Goal: Task Accomplishment & Management: Use online tool/utility

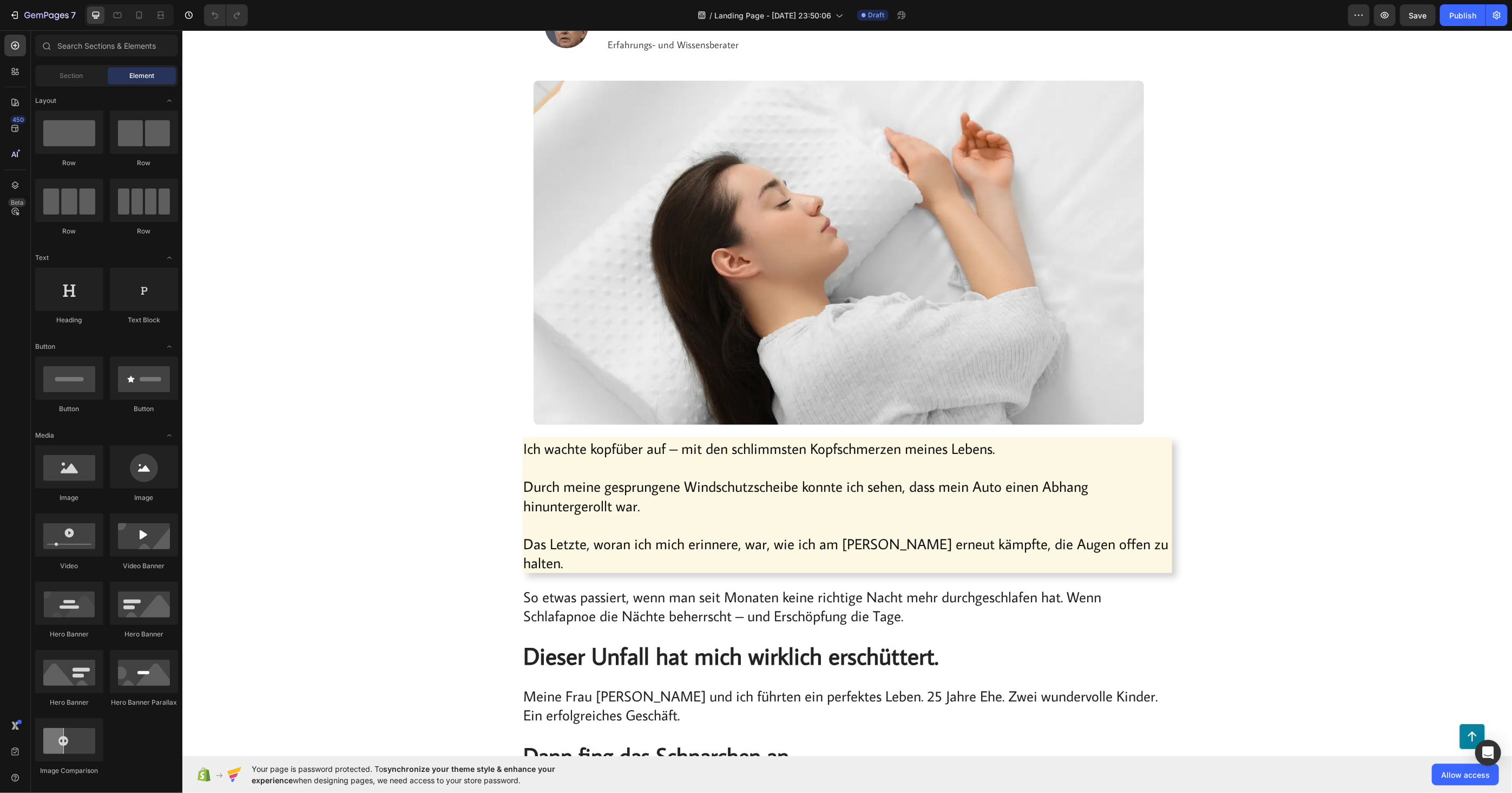
scroll to position [240, 0]
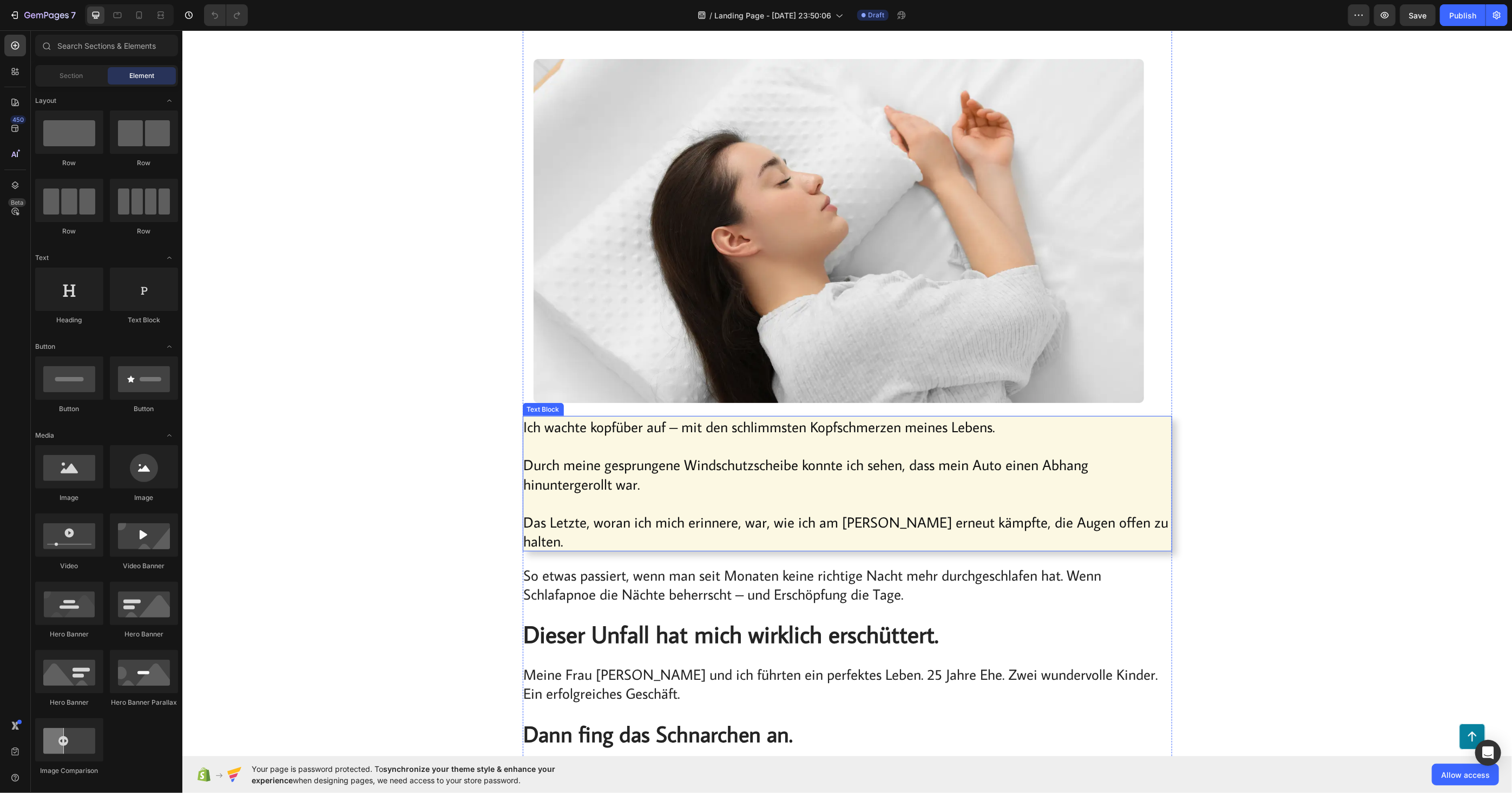
click at [565, 445] on p "Durch meine gesprungene Windschutzscheibe konnte ich sehen, dass mein Auto eine…" at bounding box center [847, 464] width 647 height 57
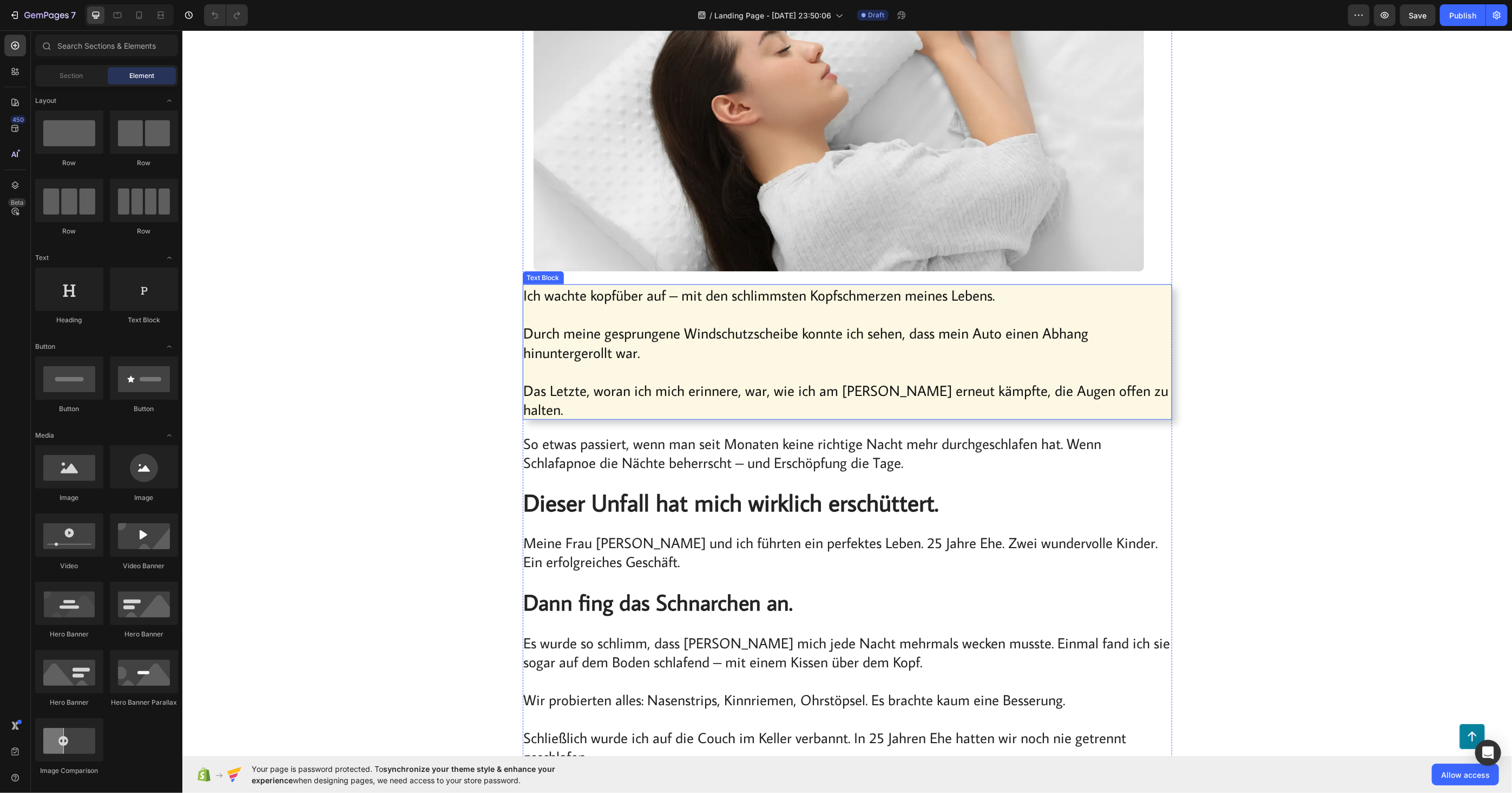
scroll to position [421, 0]
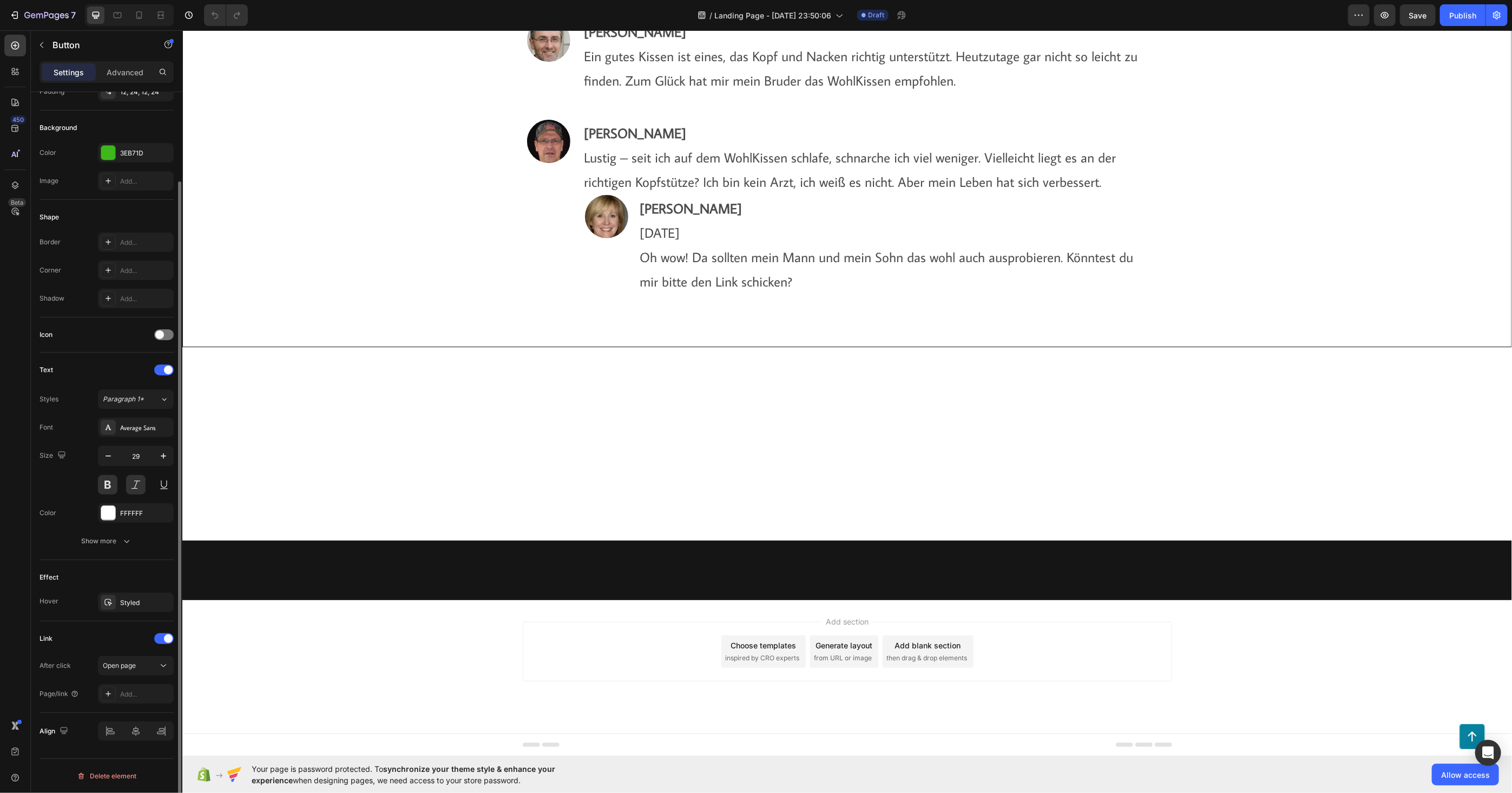
scroll to position [8724, 0]
click at [151, 667] on div "Open page" at bounding box center [130, 665] width 55 height 10
click at [154, 667] on div "Open page" at bounding box center [130, 665] width 55 height 10
click at [153, 691] on div "Add..." at bounding box center [145, 694] width 51 height 10
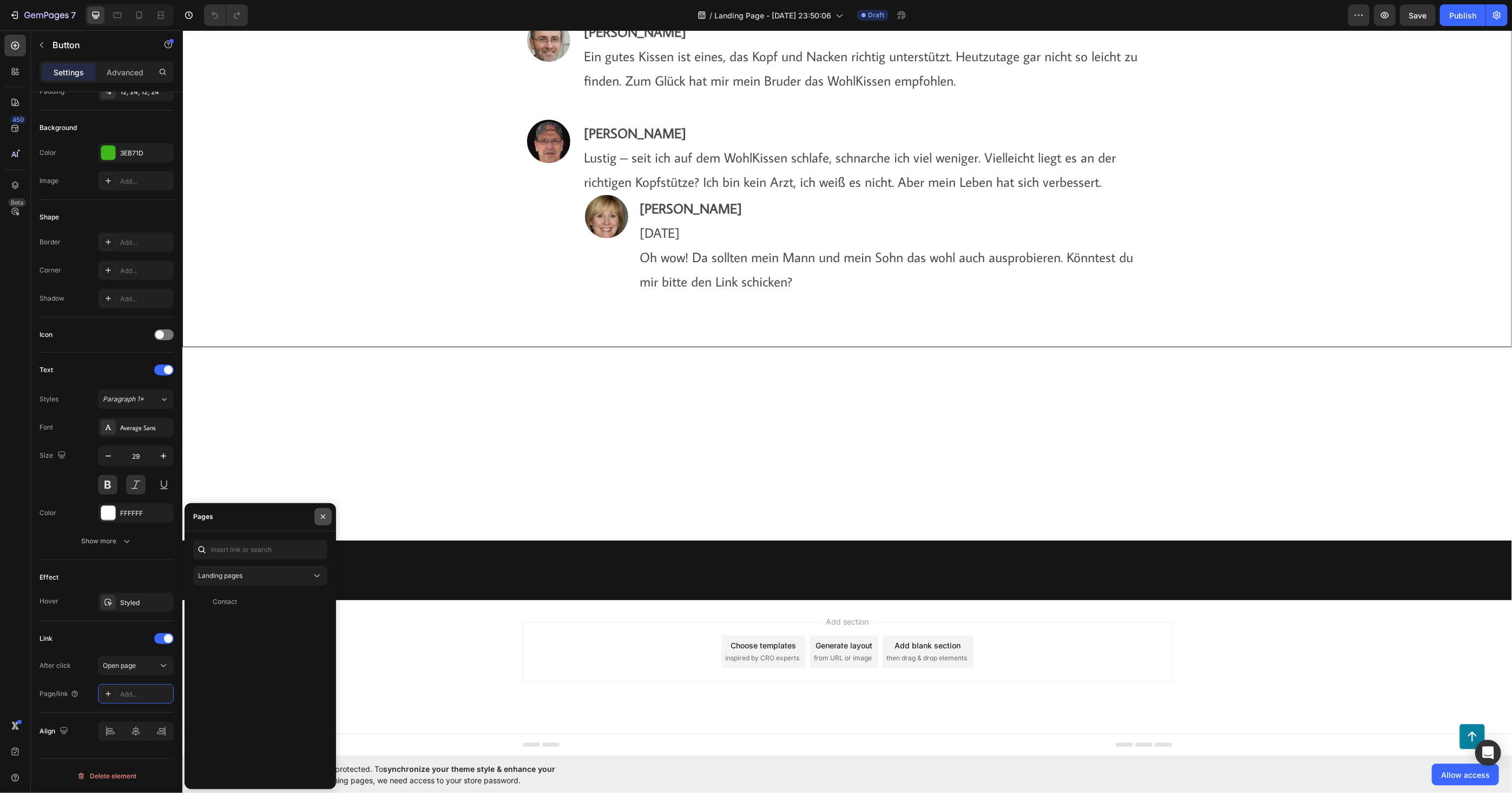
click at [320, 517] on icon "button" at bounding box center [323, 516] width 9 height 9
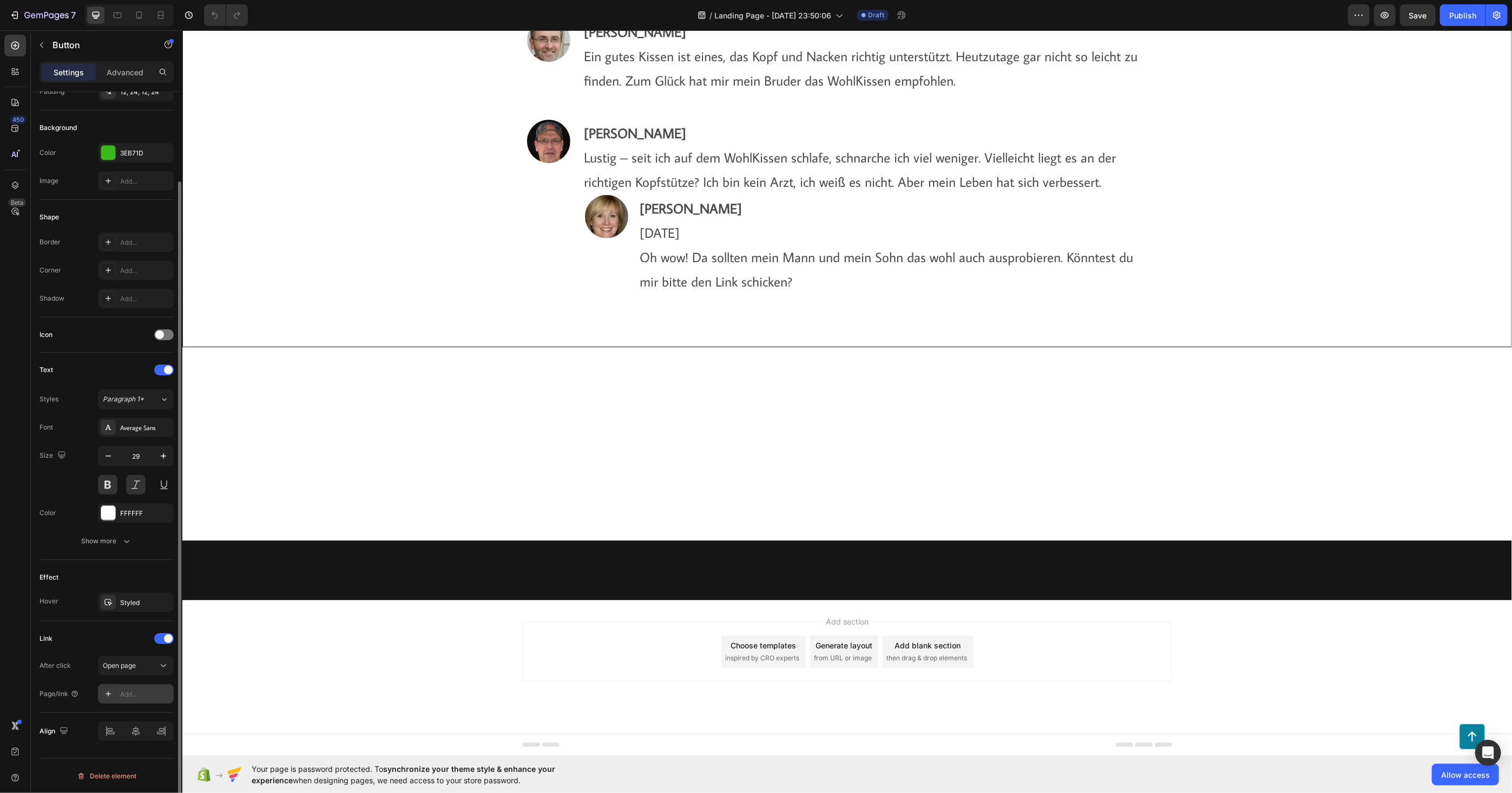
click at [153, 688] on div "Add..." at bounding box center [136, 693] width 76 height 20
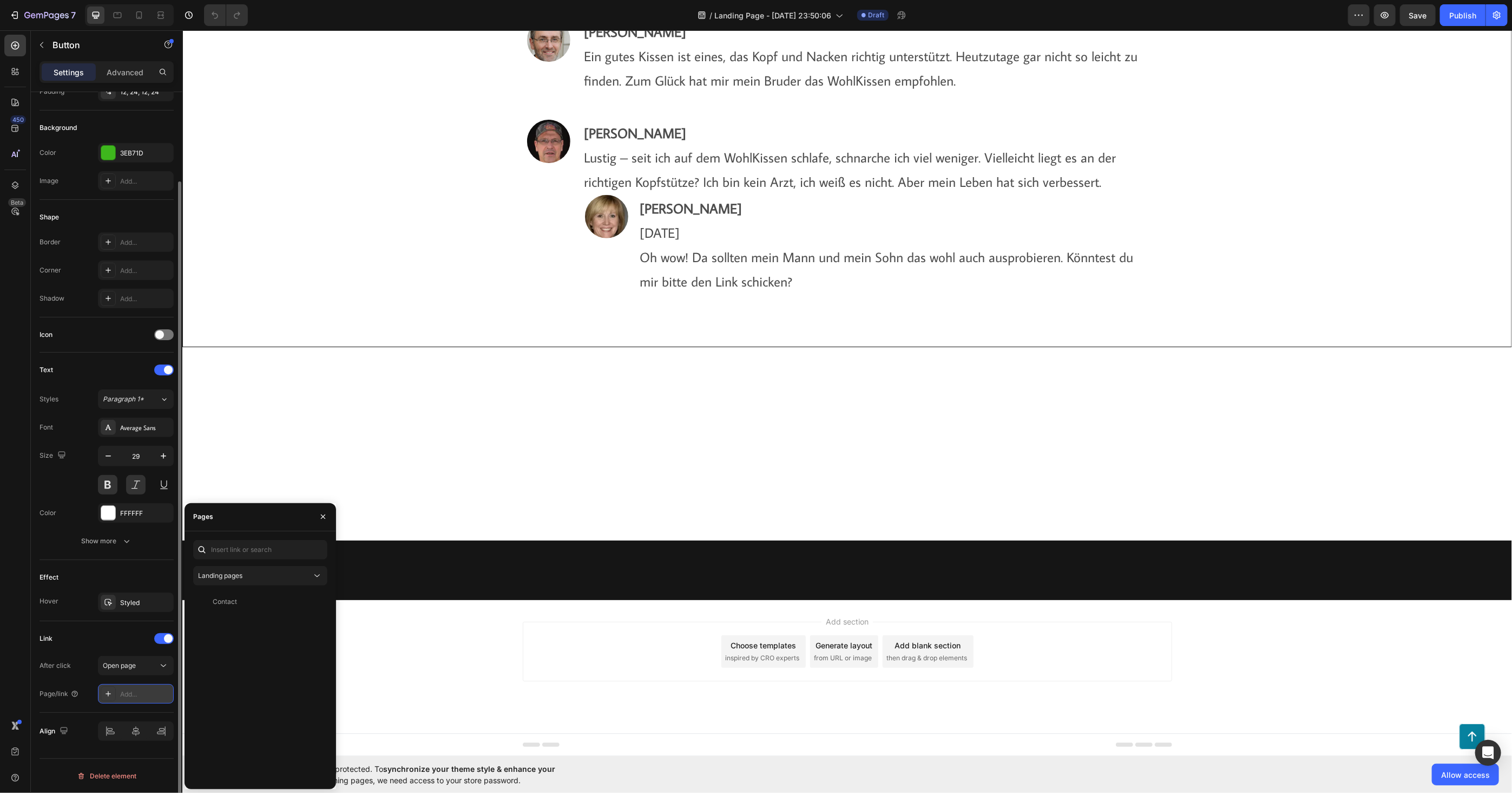
click at [105, 694] on icon at bounding box center [108, 693] width 9 height 9
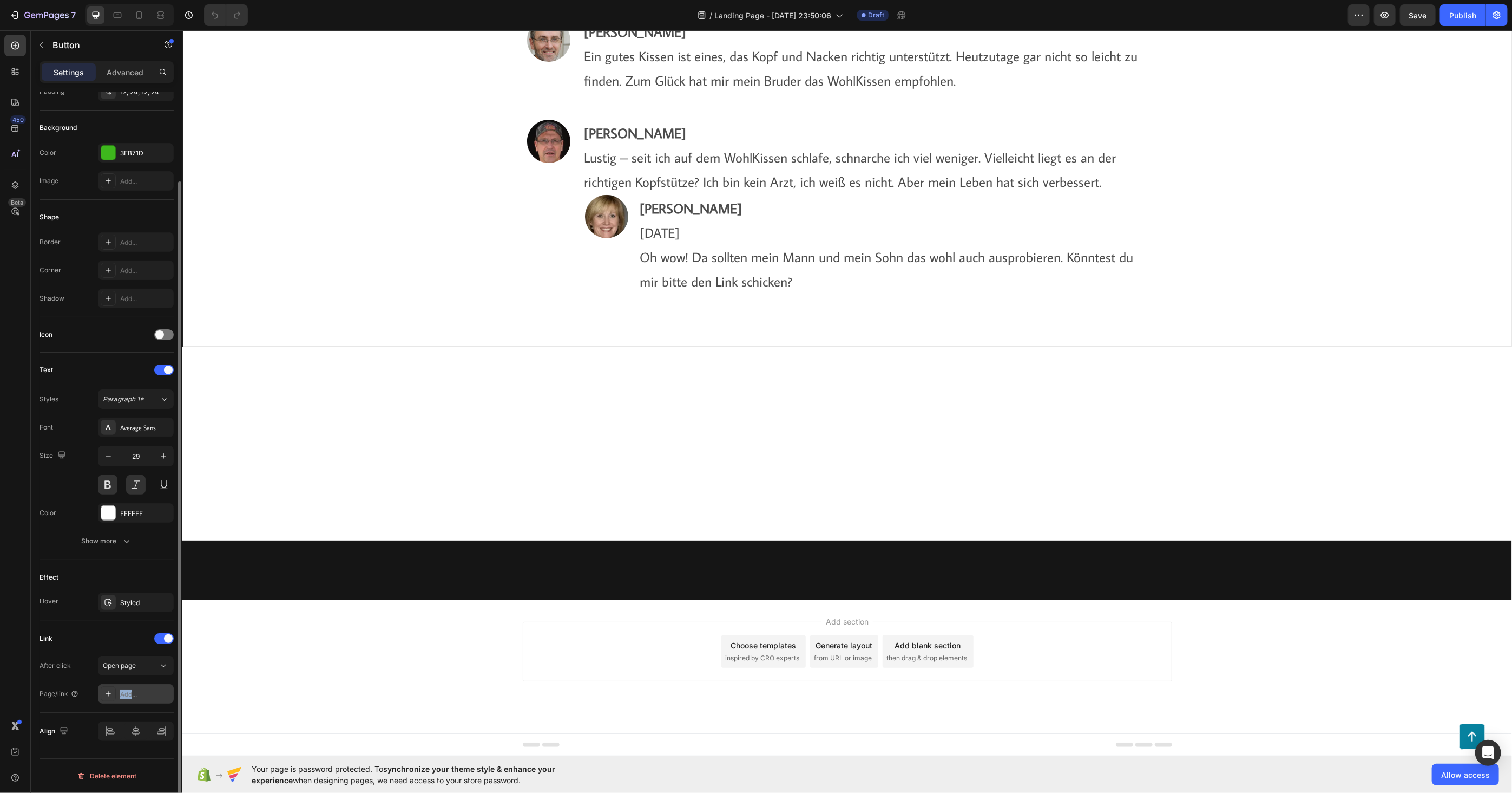
click at [105, 694] on icon at bounding box center [108, 693] width 9 height 9
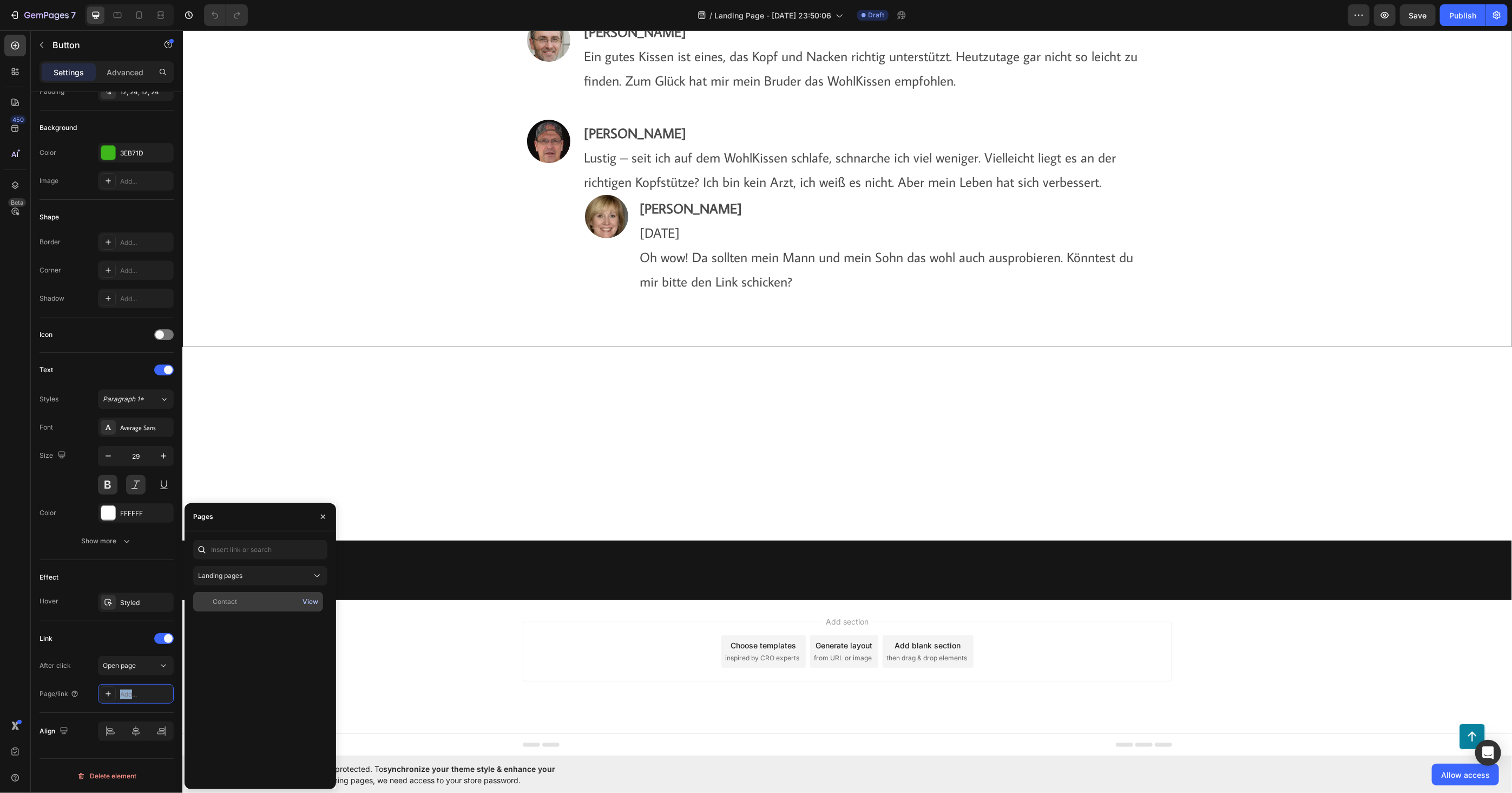
click at [309, 602] on div "View" at bounding box center [310, 602] width 16 height 10
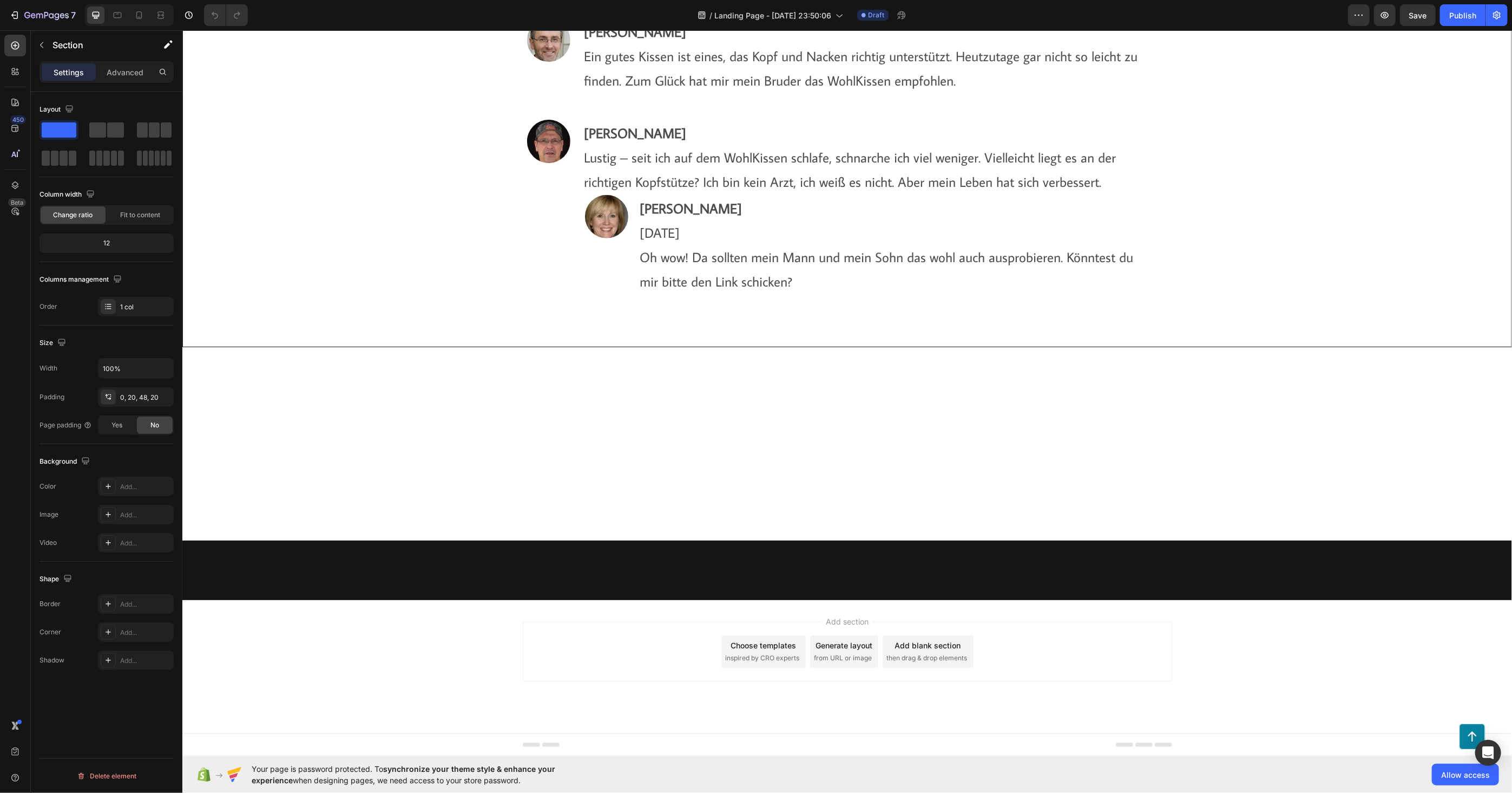
scroll to position [0, 0]
click at [1428, 16] on button "Save" at bounding box center [1418, 15] width 36 height 22
click at [12, 12] on icon "button" at bounding box center [15, 15] width 11 height 11
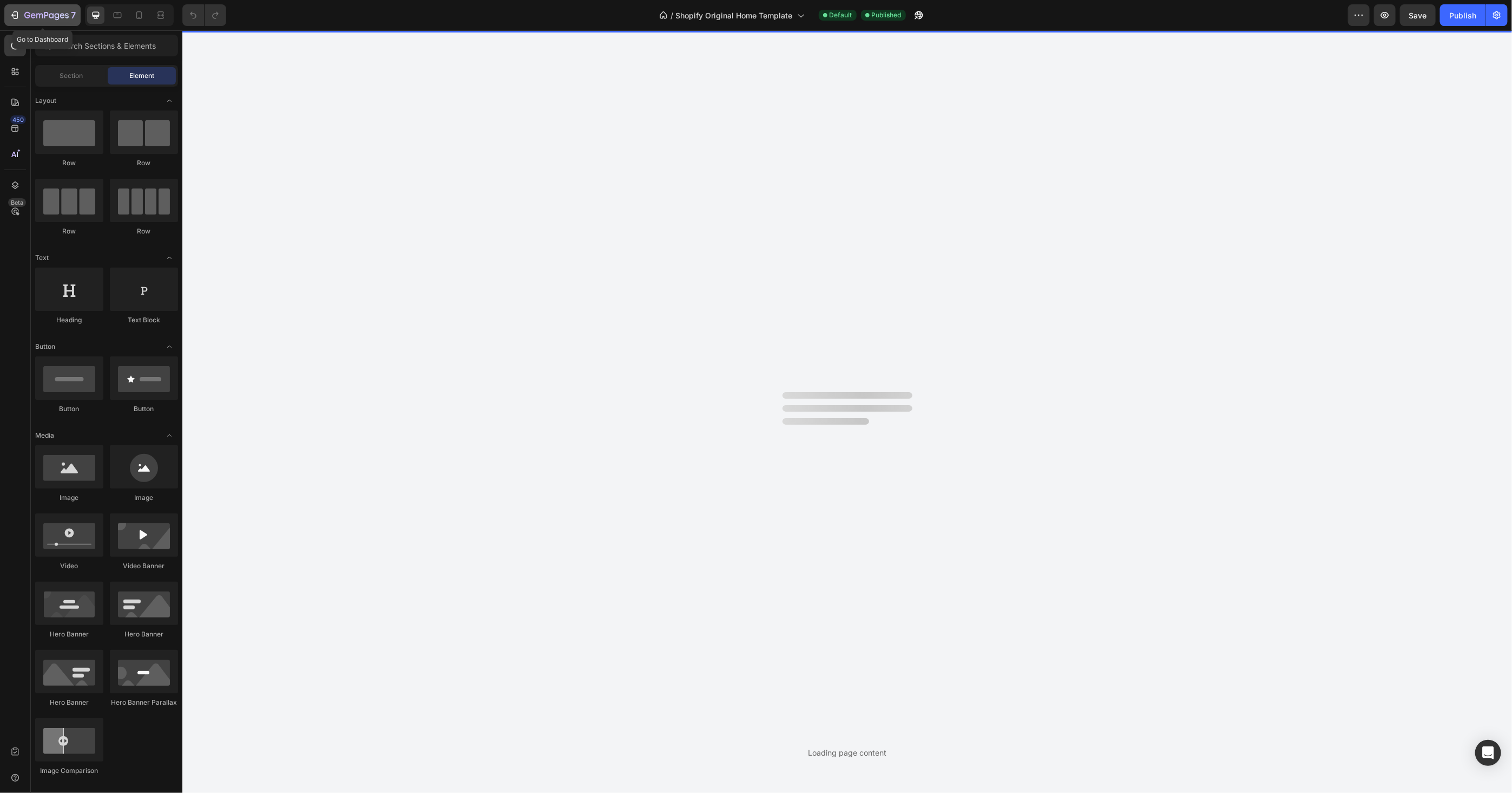
click at [20, 18] on icon "button" at bounding box center [15, 15] width 11 height 11
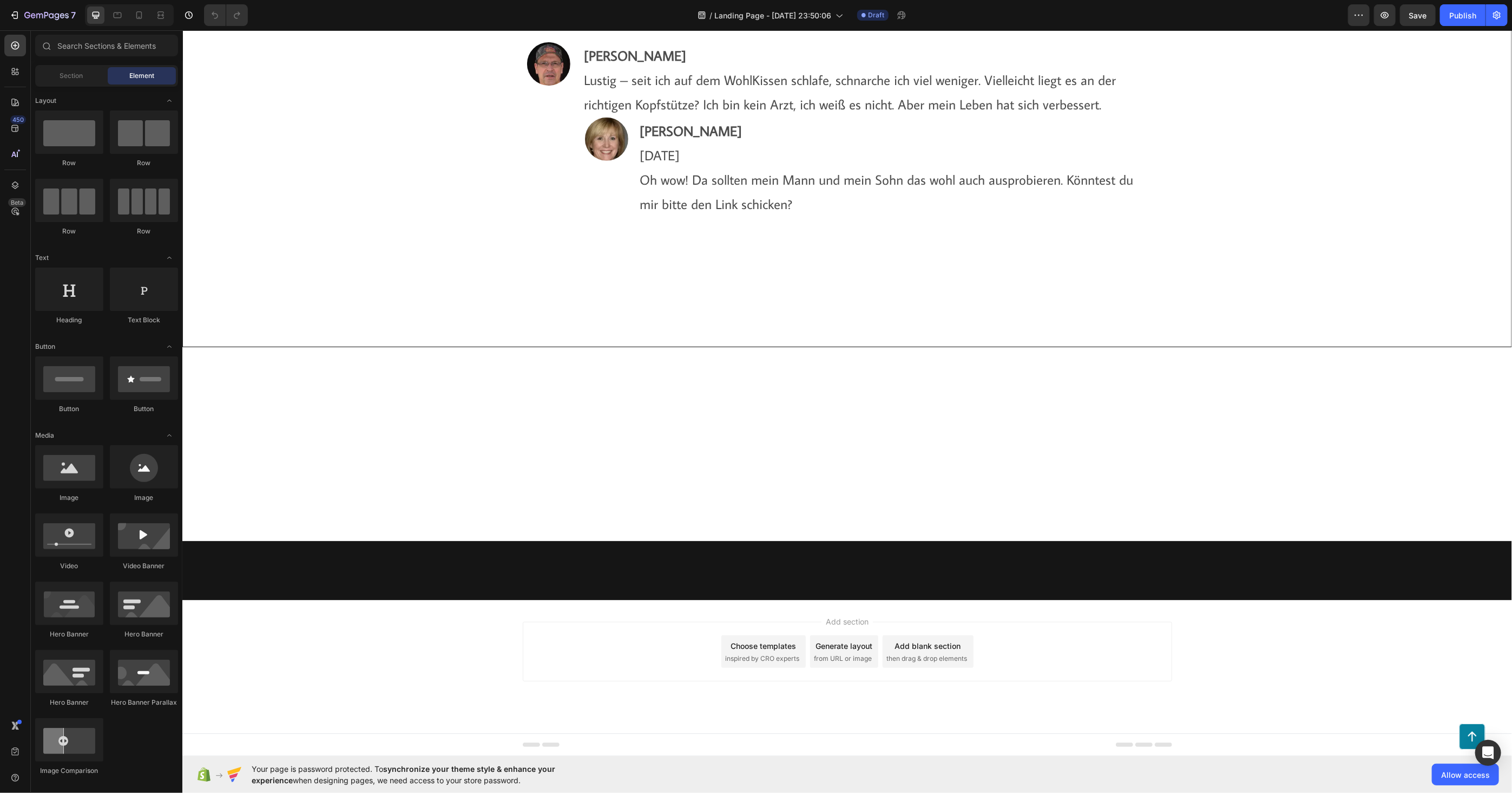
scroll to position [8964, 0]
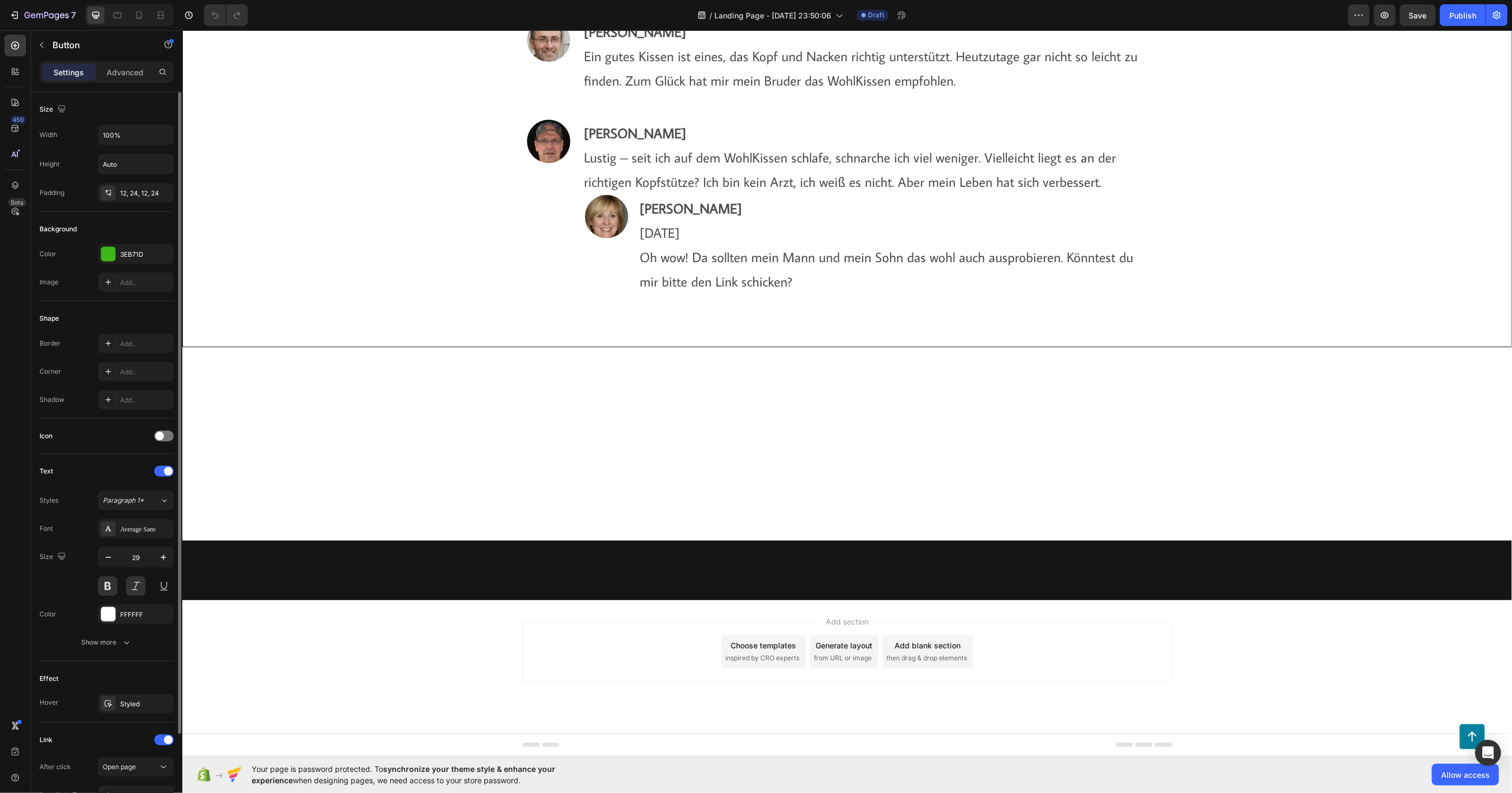
scroll to position [101, 0]
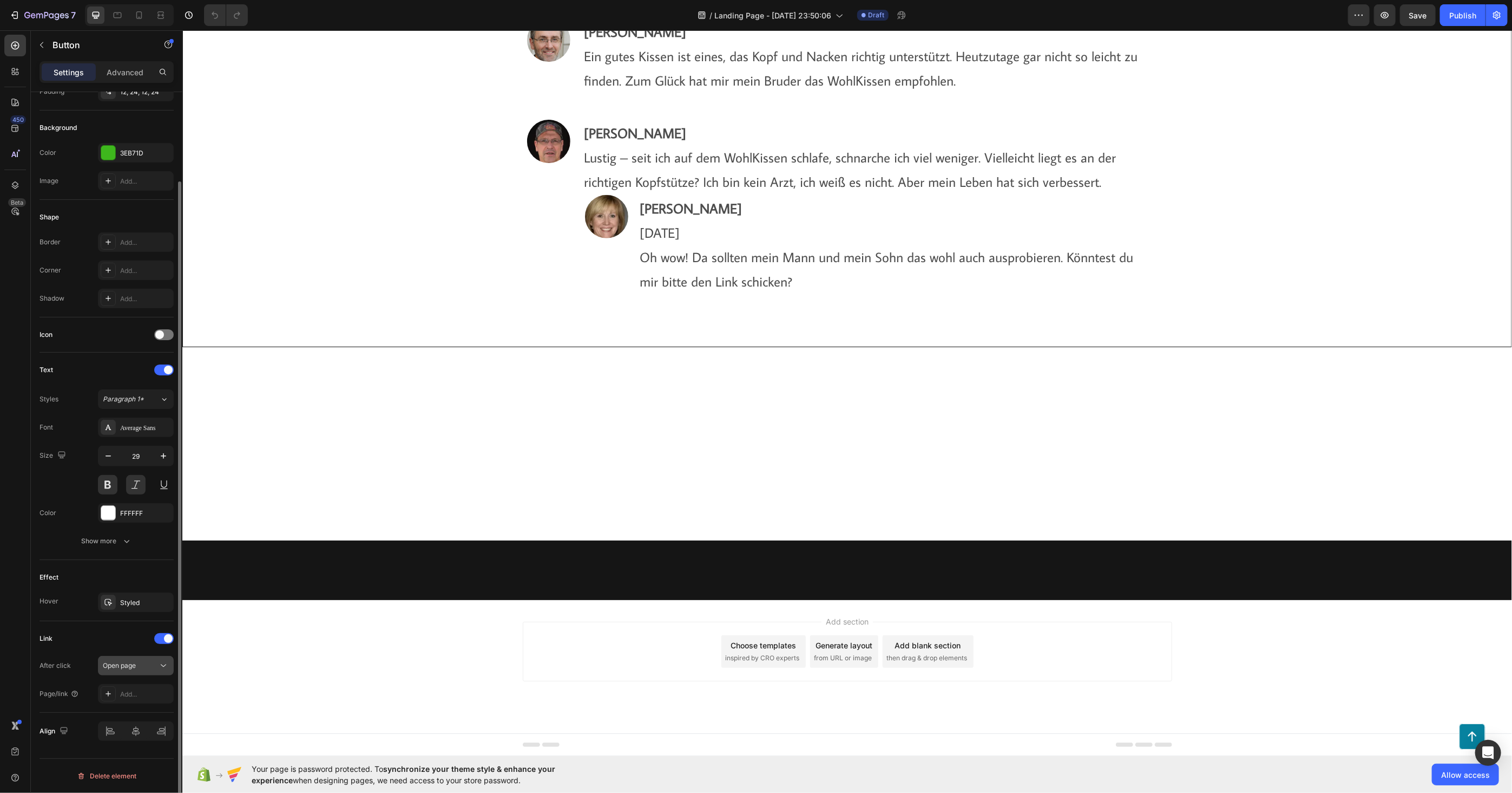
click at [162, 663] on icon at bounding box center [164, 665] width 11 height 11
click at [161, 667] on icon at bounding box center [164, 665] width 11 height 11
click at [155, 694] on div "Add..." at bounding box center [145, 694] width 51 height 10
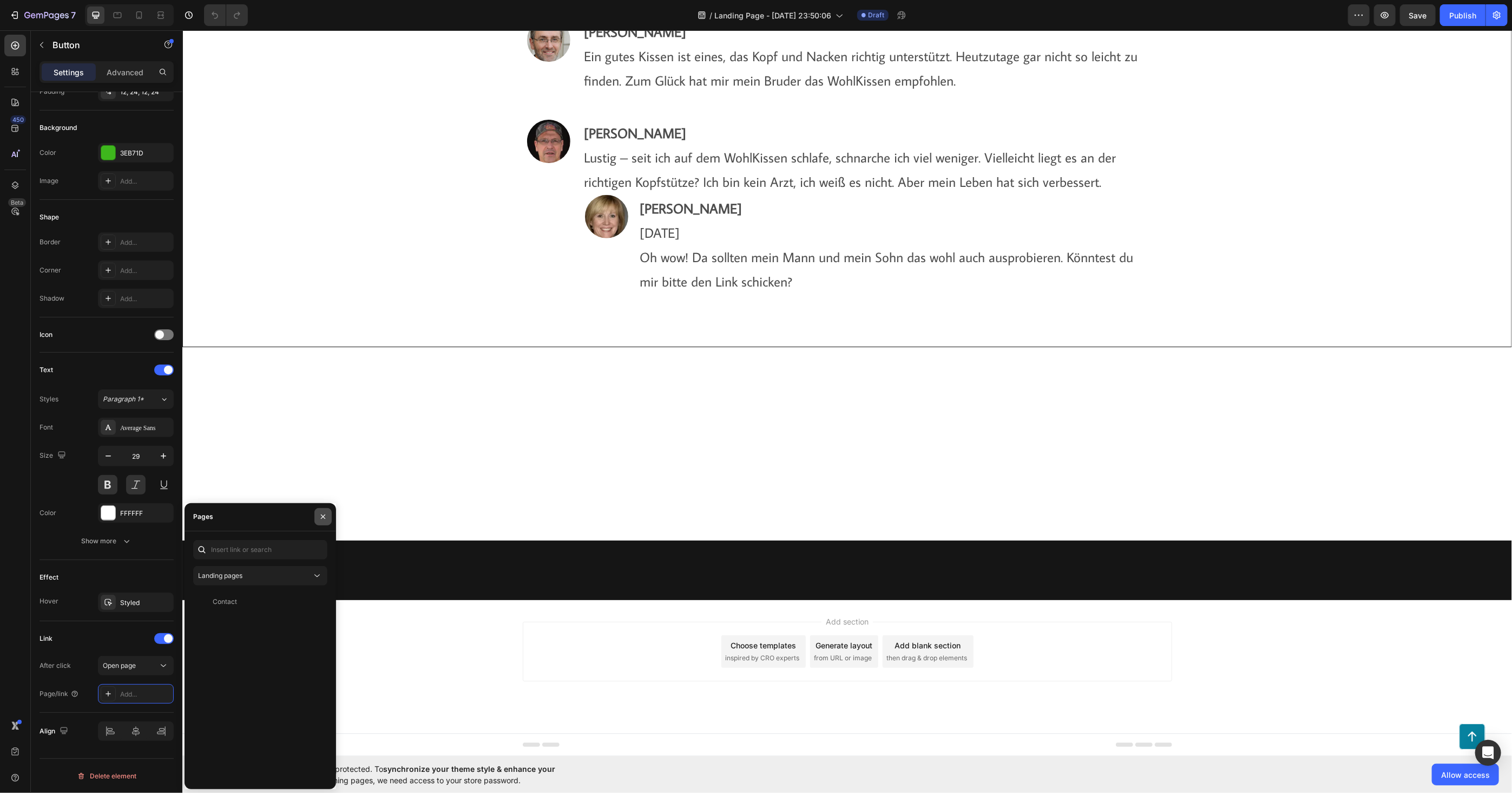
click at [322, 512] on button "button" at bounding box center [323, 517] width 18 height 18
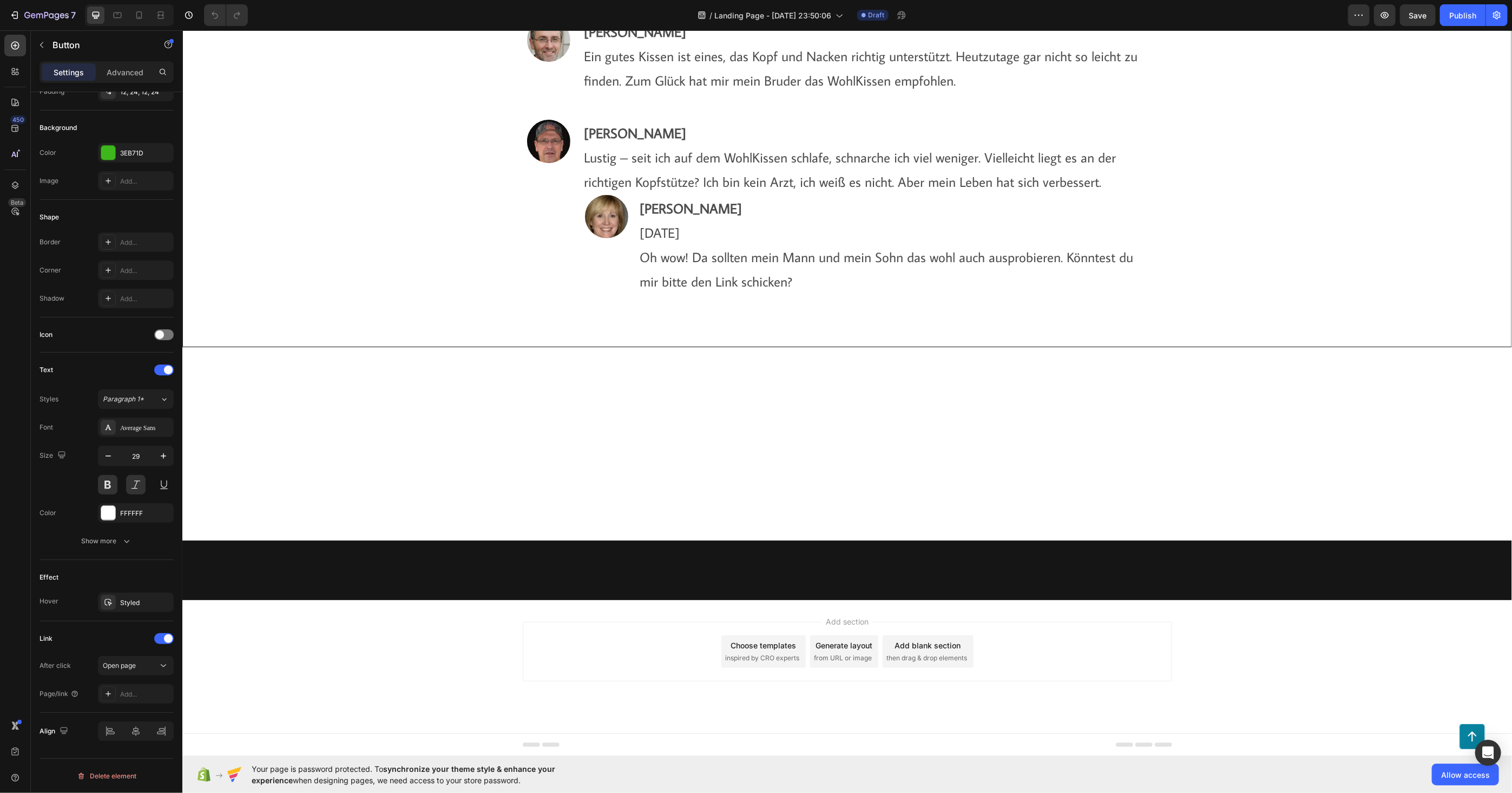
scroll to position [8724, 0]
click at [50, 56] on div "Button" at bounding box center [92, 44] width 124 height 28
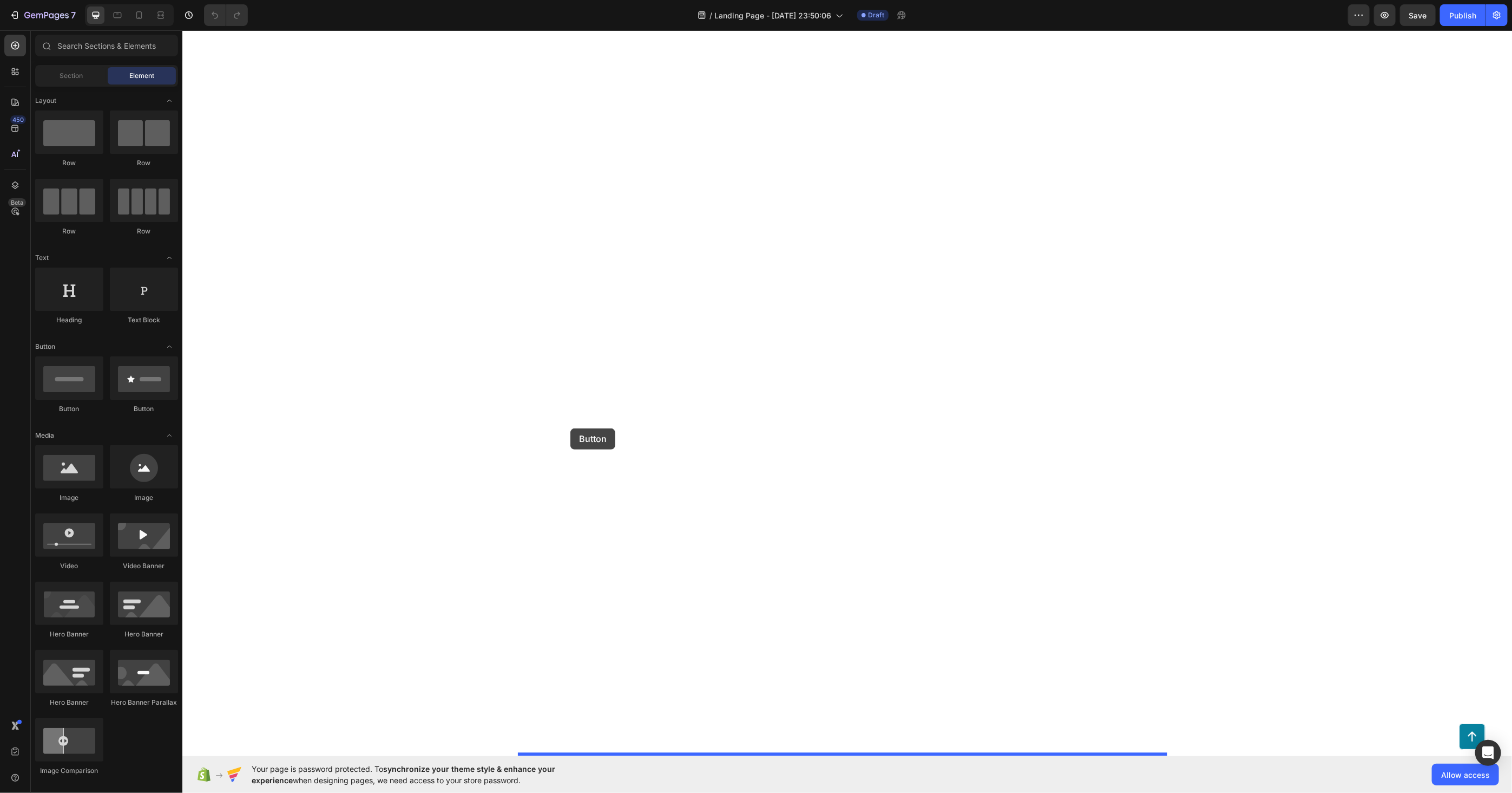
drag, startPoint x: 229, startPoint y: 418, endPoint x: 570, endPoint y: 428, distance: 341.1
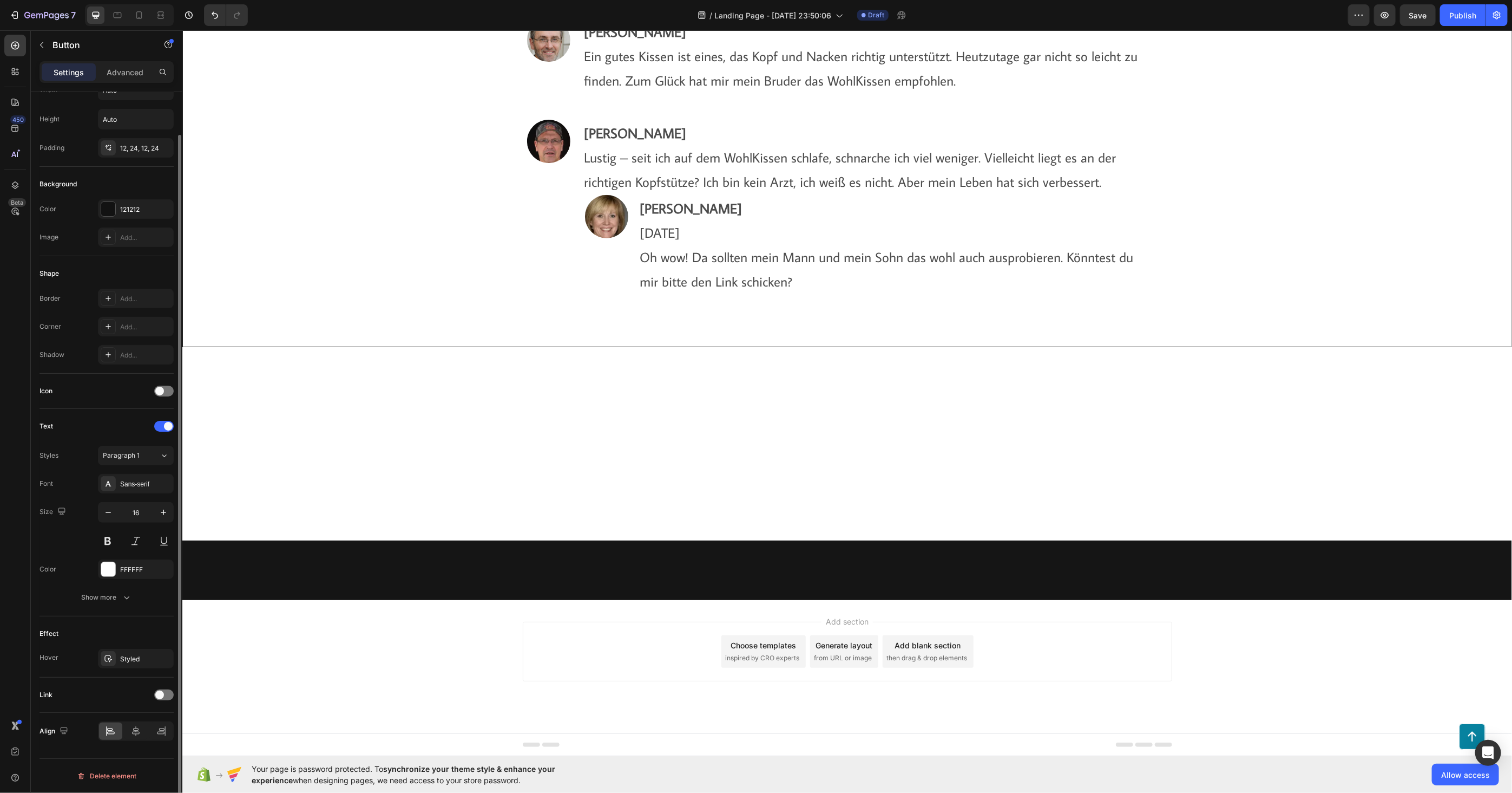
click at [126, 608] on div "Text Styles Paragraph 1 Font Sans-serif Size 16 Color FFFFFF Show more" at bounding box center [107, 512] width 134 height 207
click at [127, 601] on icon "button" at bounding box center [127, 597] width 11 height 11
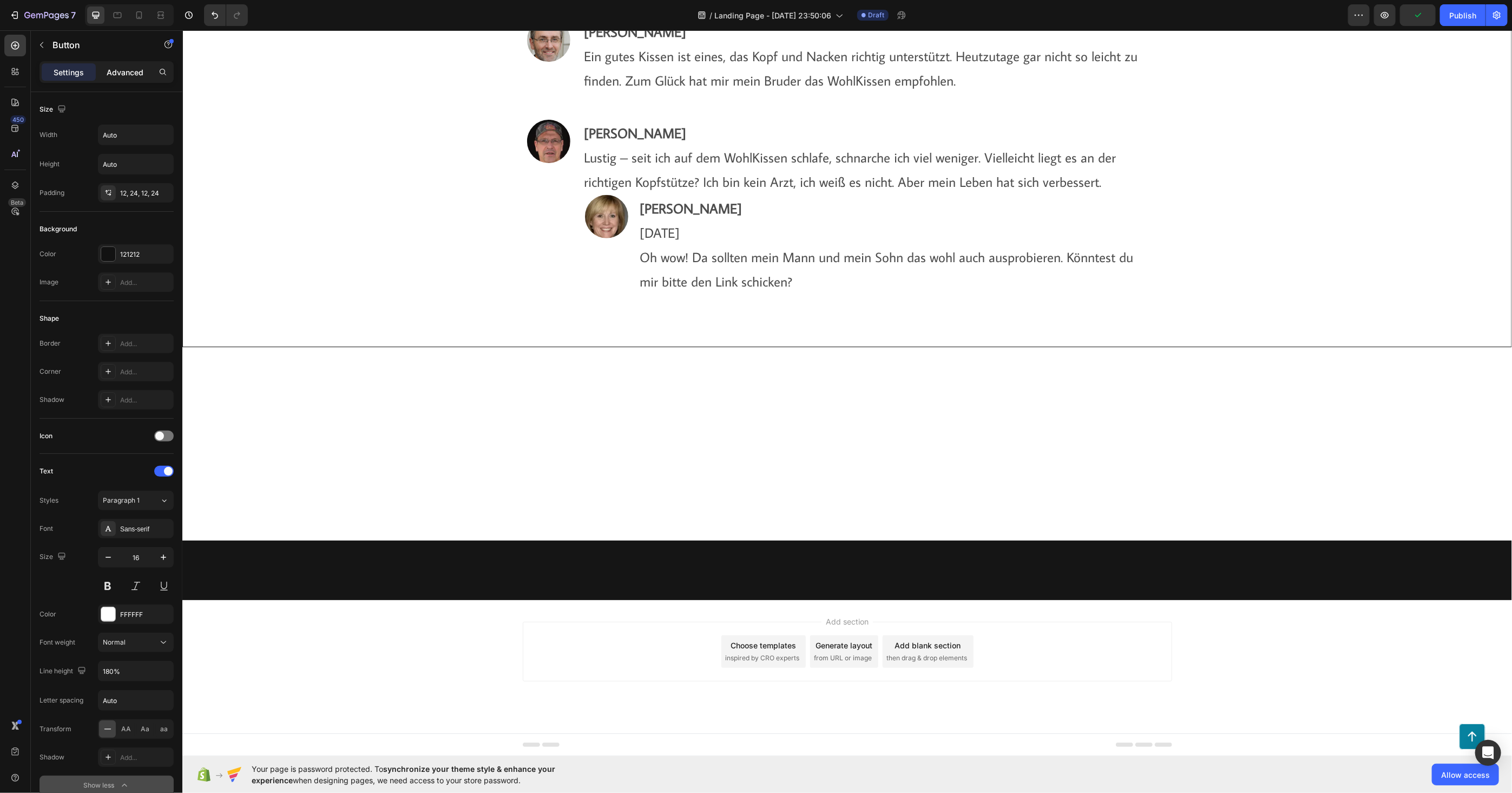
click at [115, 72] on p "Advanced" at bounding box center [125, 72] width 37 height 12
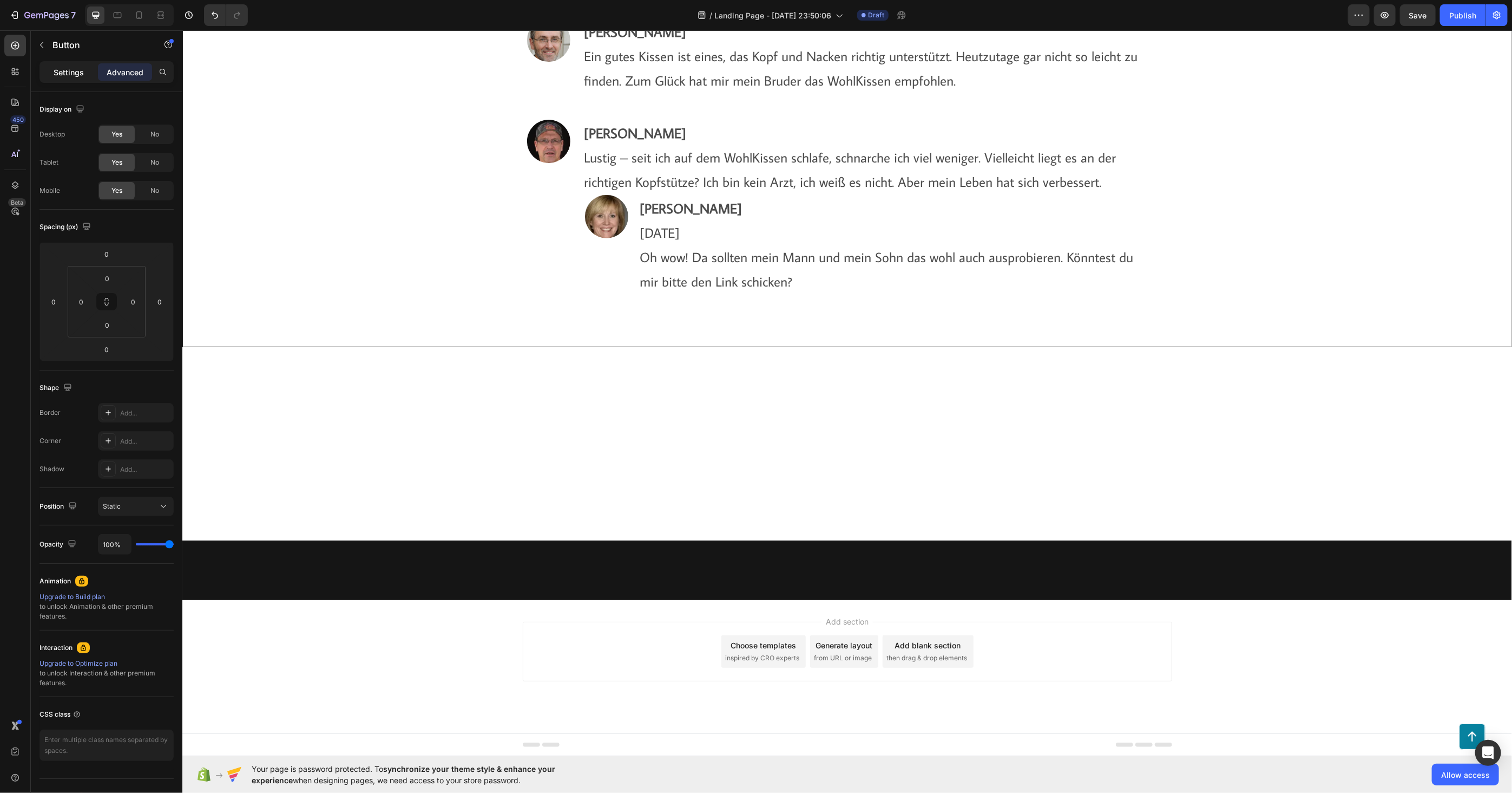
click at [73, 69] on p "Settings" at bounding box center [69, 72] width 31 height 12
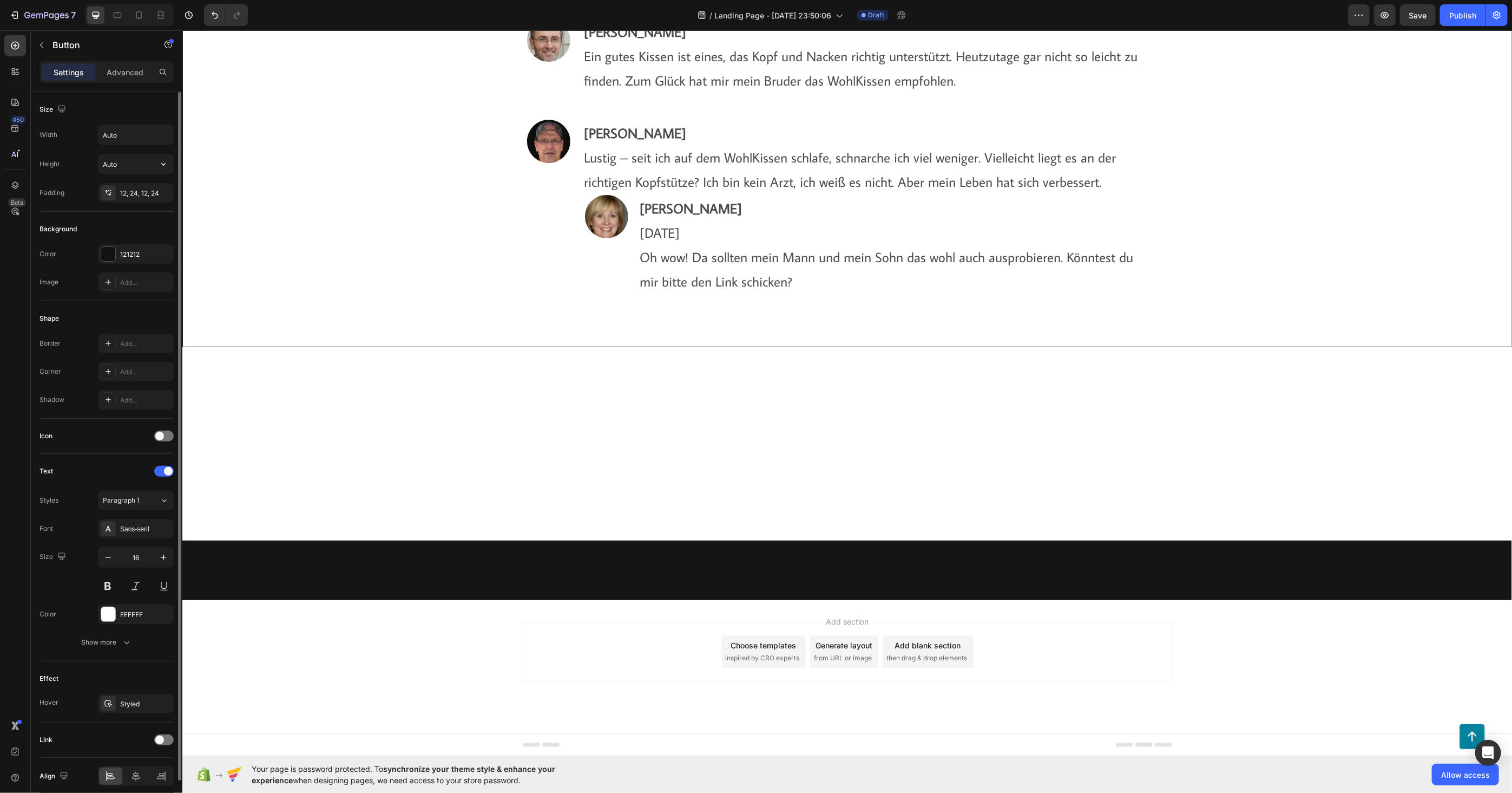
scroll to position [45, 0]
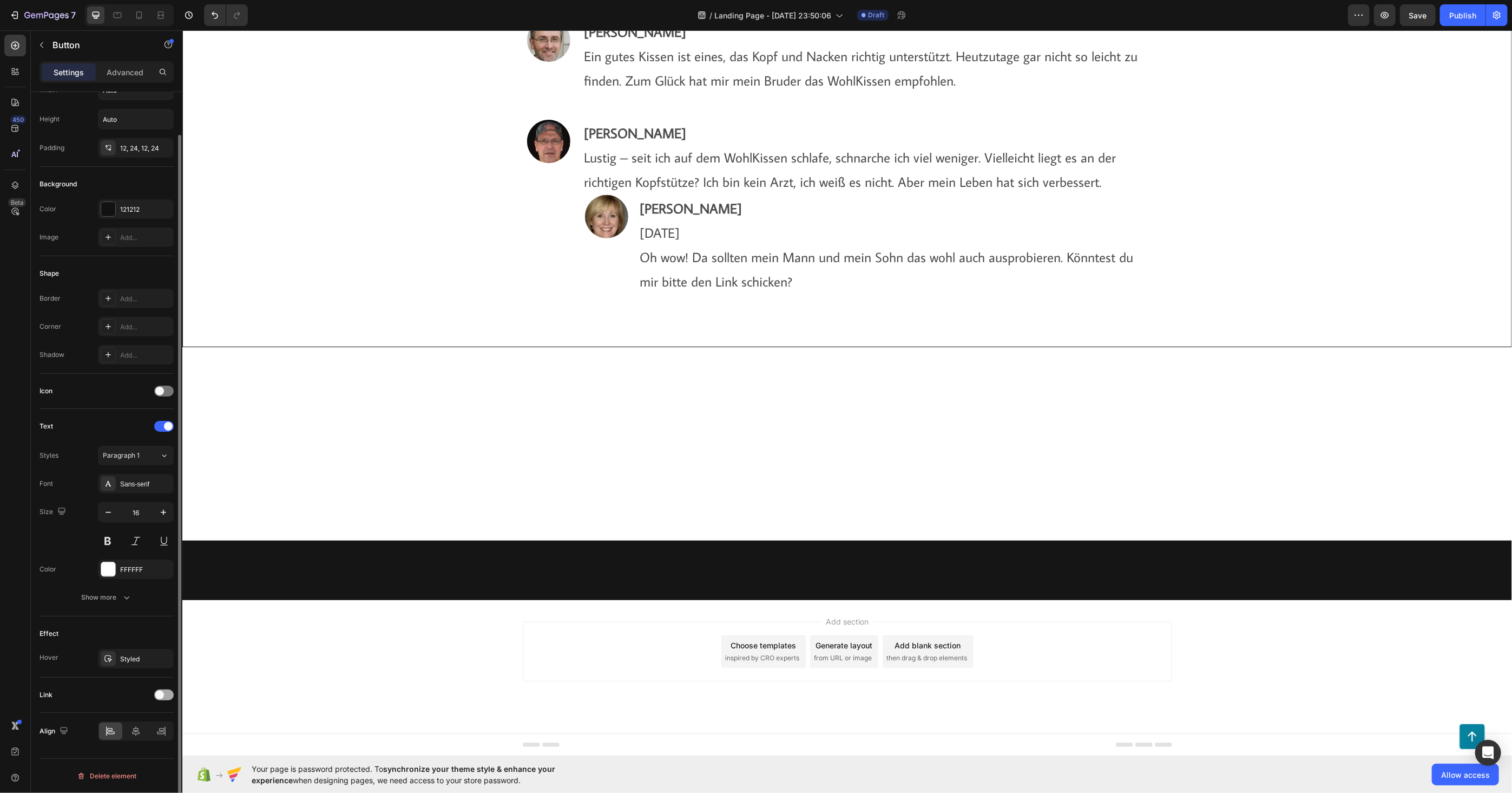
click at [160, 690] on span at bounding box center [159, 695] width 9 height 9
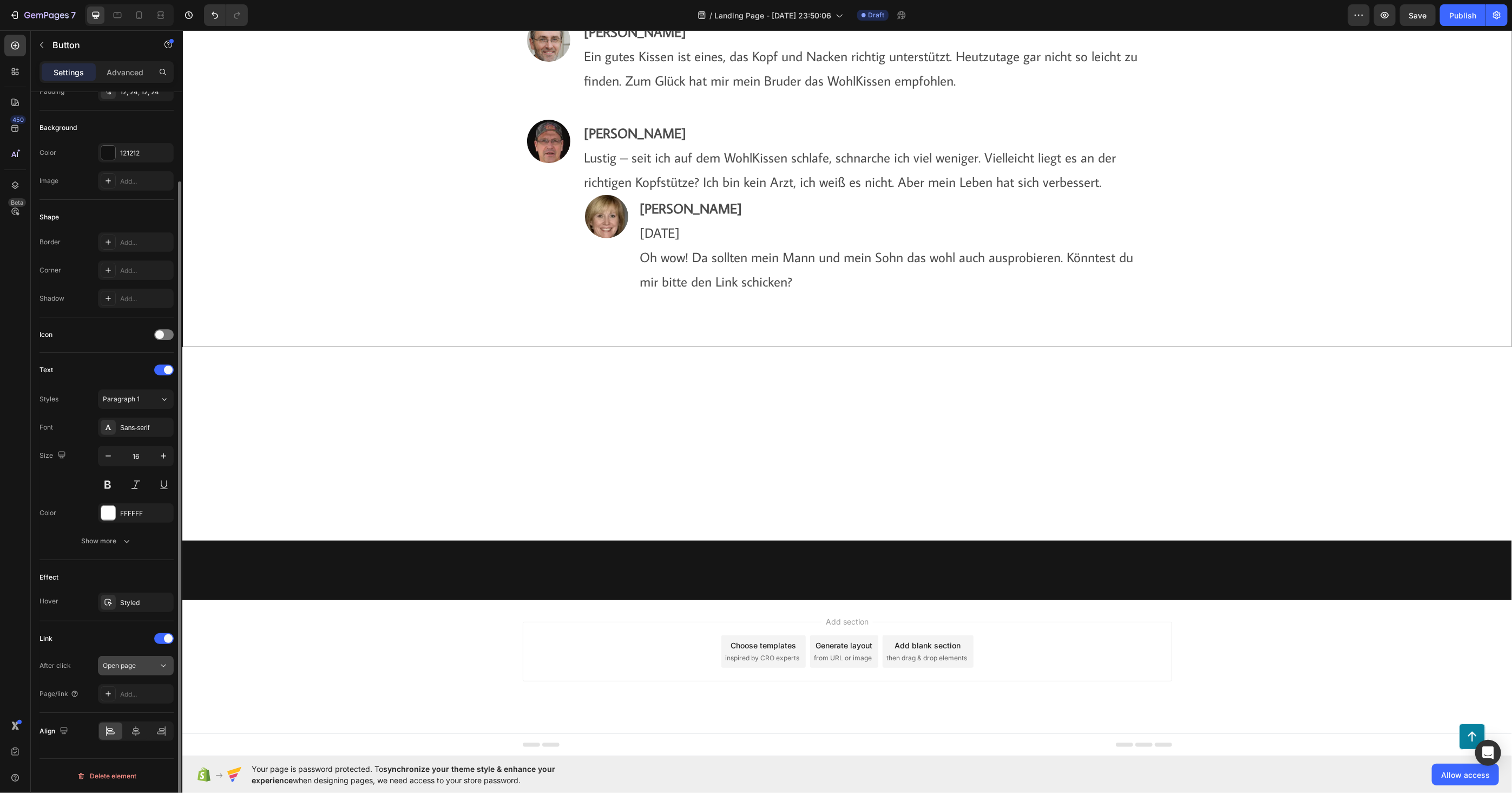
click at [127, 665] on span "Open page" at bounding box center [119, 665] width 33 height 8
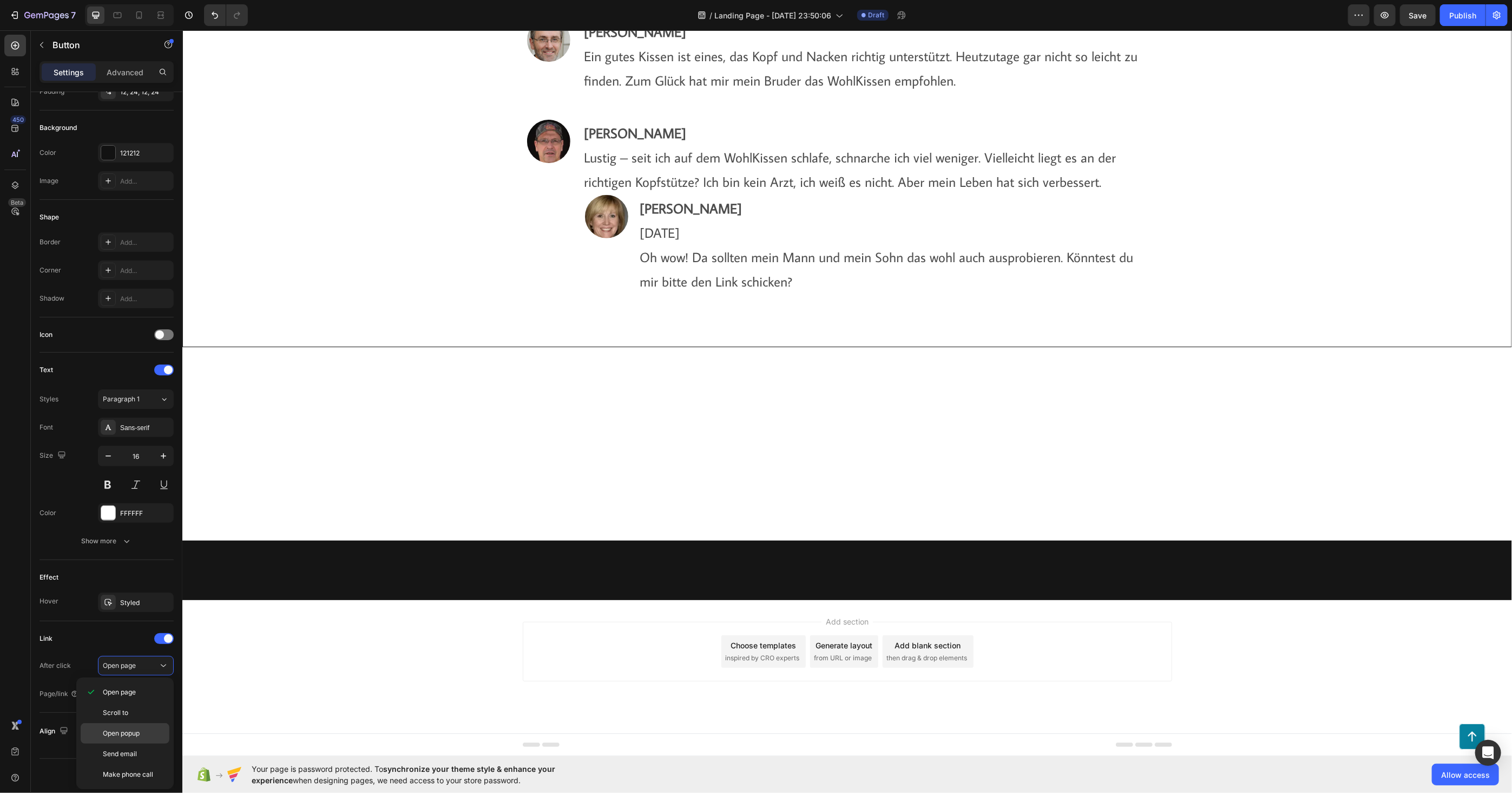
click at [128, 734] on span "Open popup" at bounding box center [121, 733] width 37 height 10
click at [134, 693] on span "Choose one" at bounding box center [121, 693] width 36 height 8
click at [135, 693] on span "Choose one" at bounding box center [121, 693] width 36 height 8
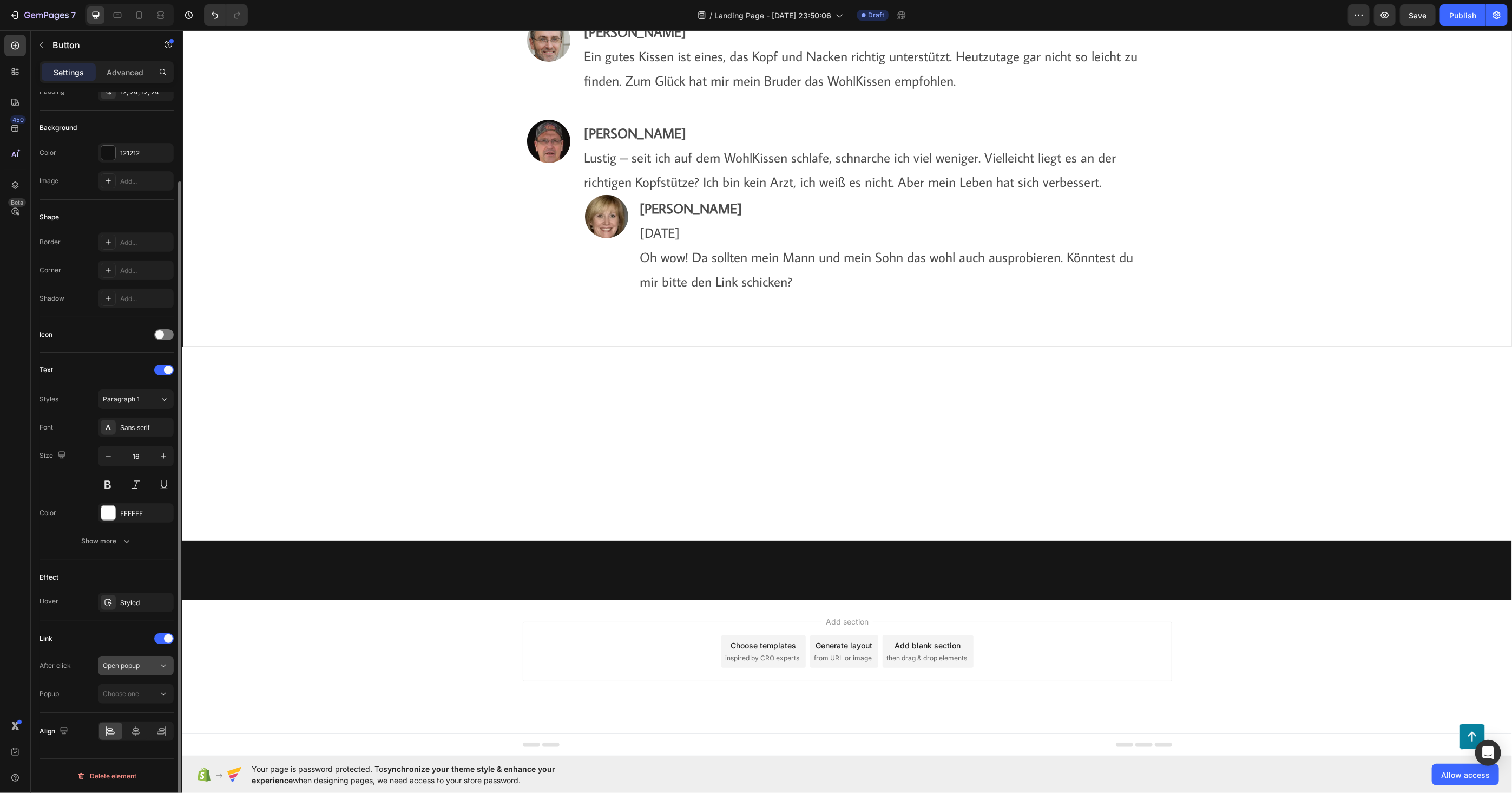
click at [139, 661] on span "Open popup" at bounding box center [121, 665] width 37 height 8
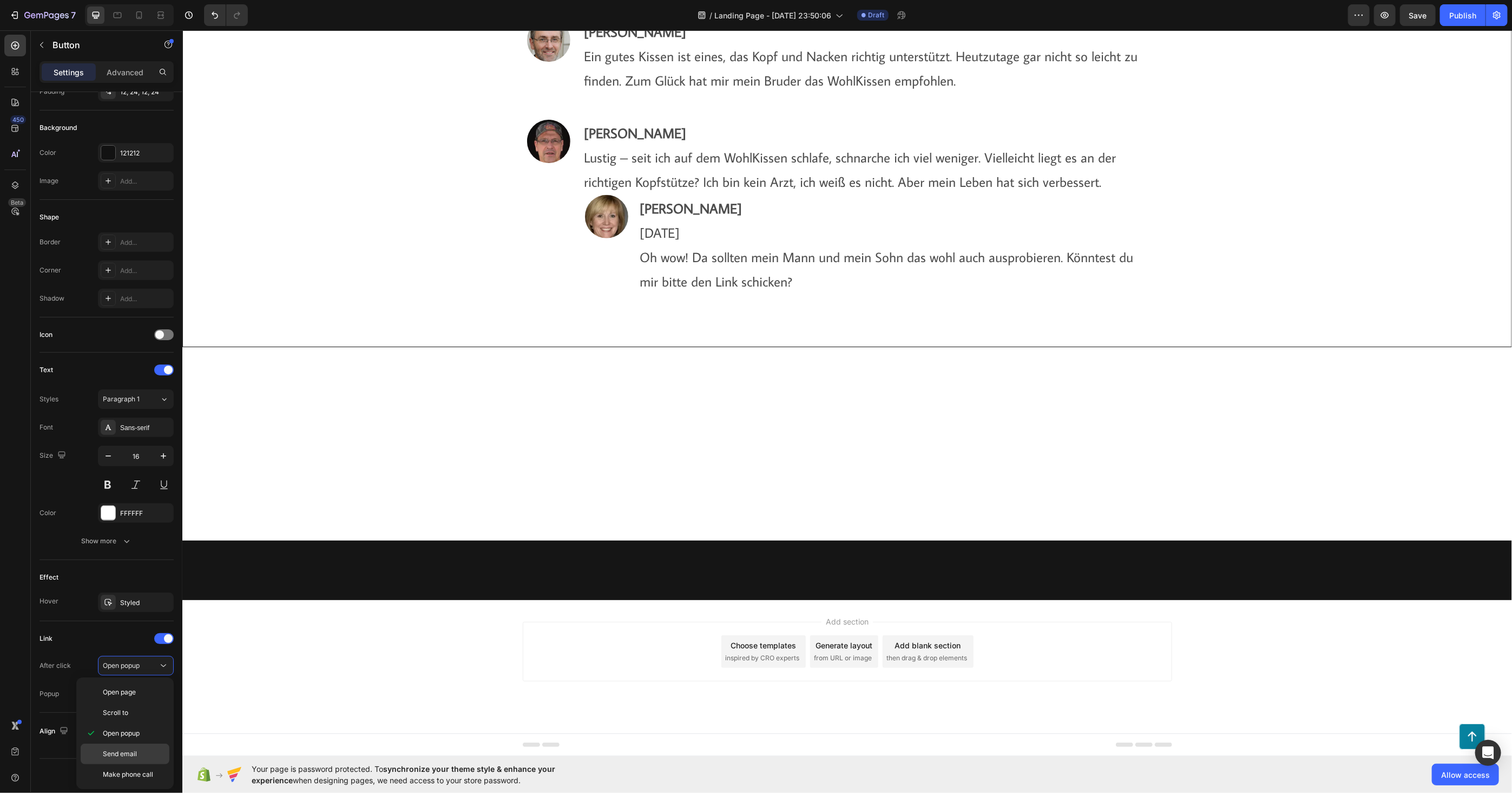
click at [130, 748] on div "Send email" at bounding box center [125, 754] width 89 height 20
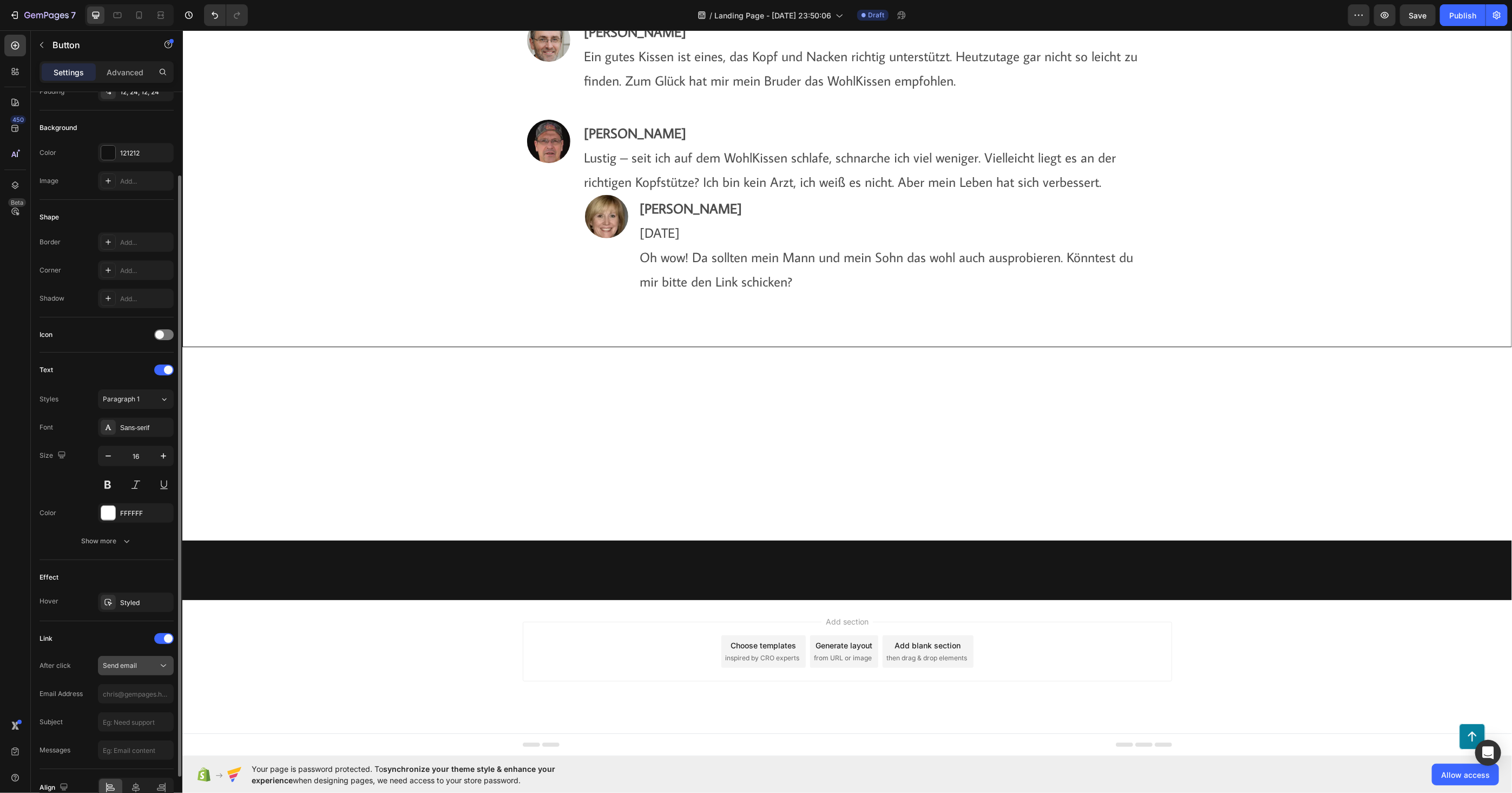
click at [145, 669] on div "Send email" at bounding box center [130, 665] width 55 height 10
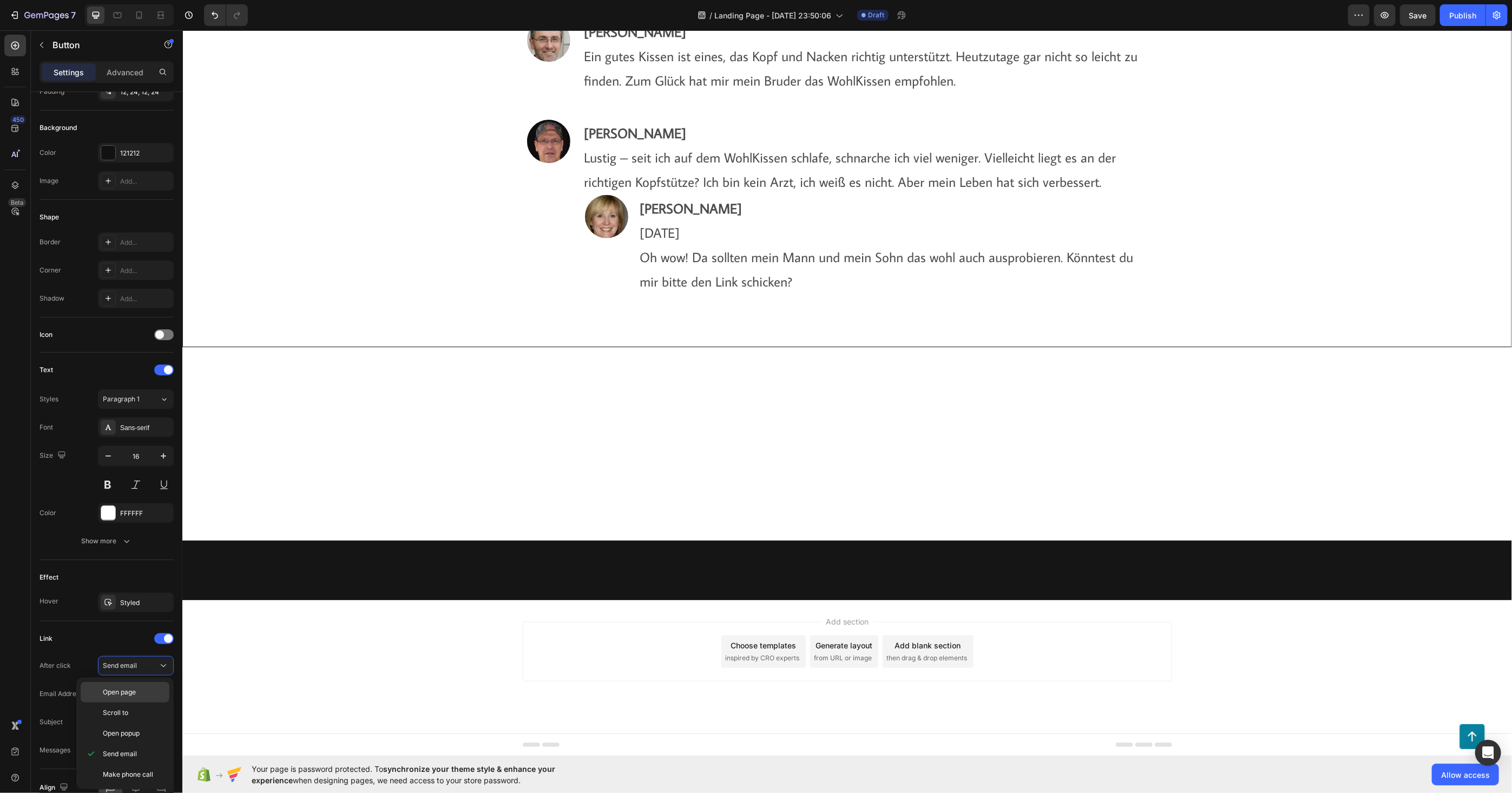
click at [136, 691] on span "Open page" at bounding box center [119, 692] width 33 height 10
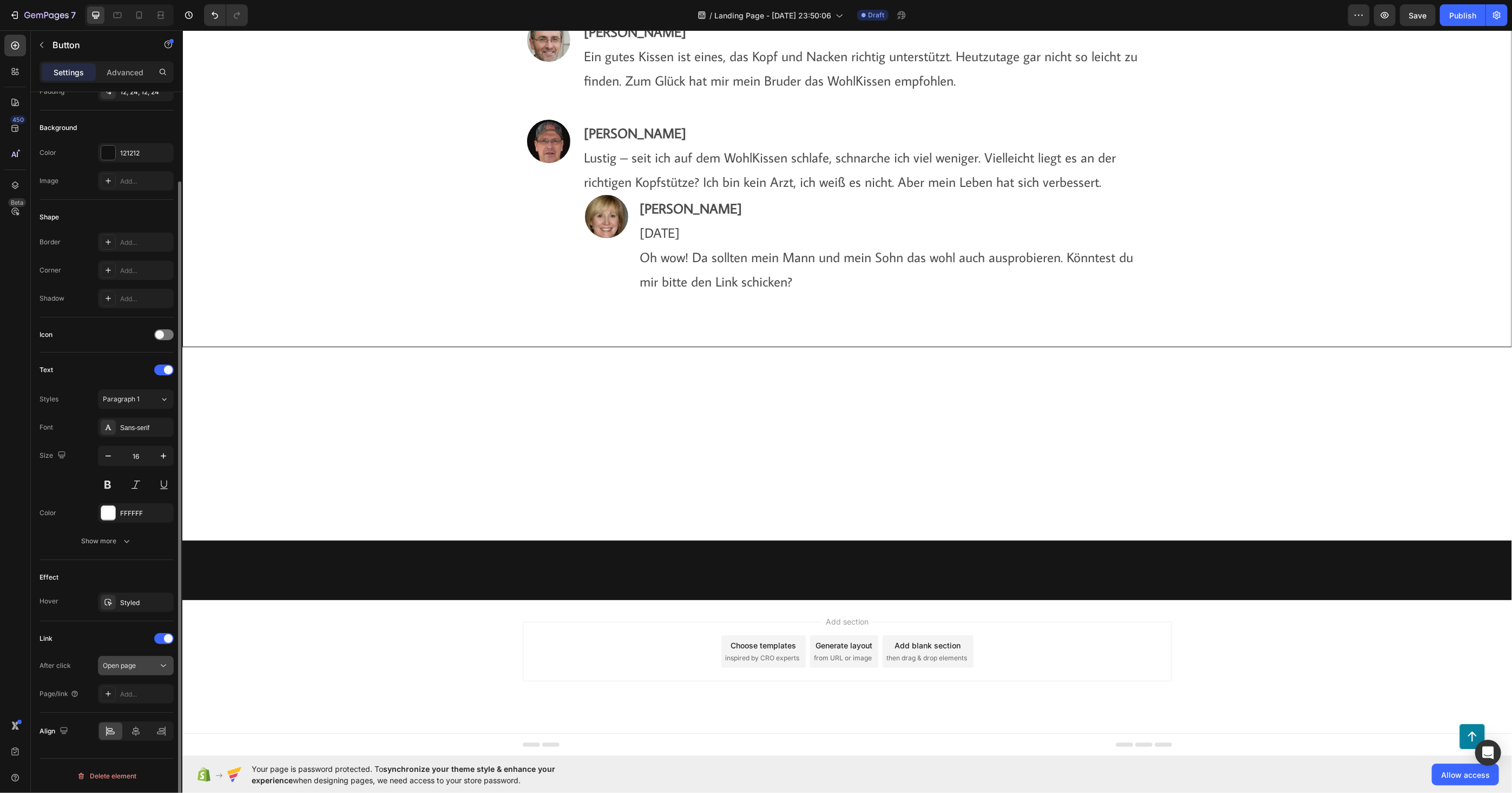
click at [140, 670] on div "Open page" at bounding box center [136, 665] width 66 height 11
click at [147, 669] on div "Open page" at bounding box center [130, 665] width 55 height 10
click at [136, 691] on div "Add..." at bounding box center [145, 694] width 51 height 10
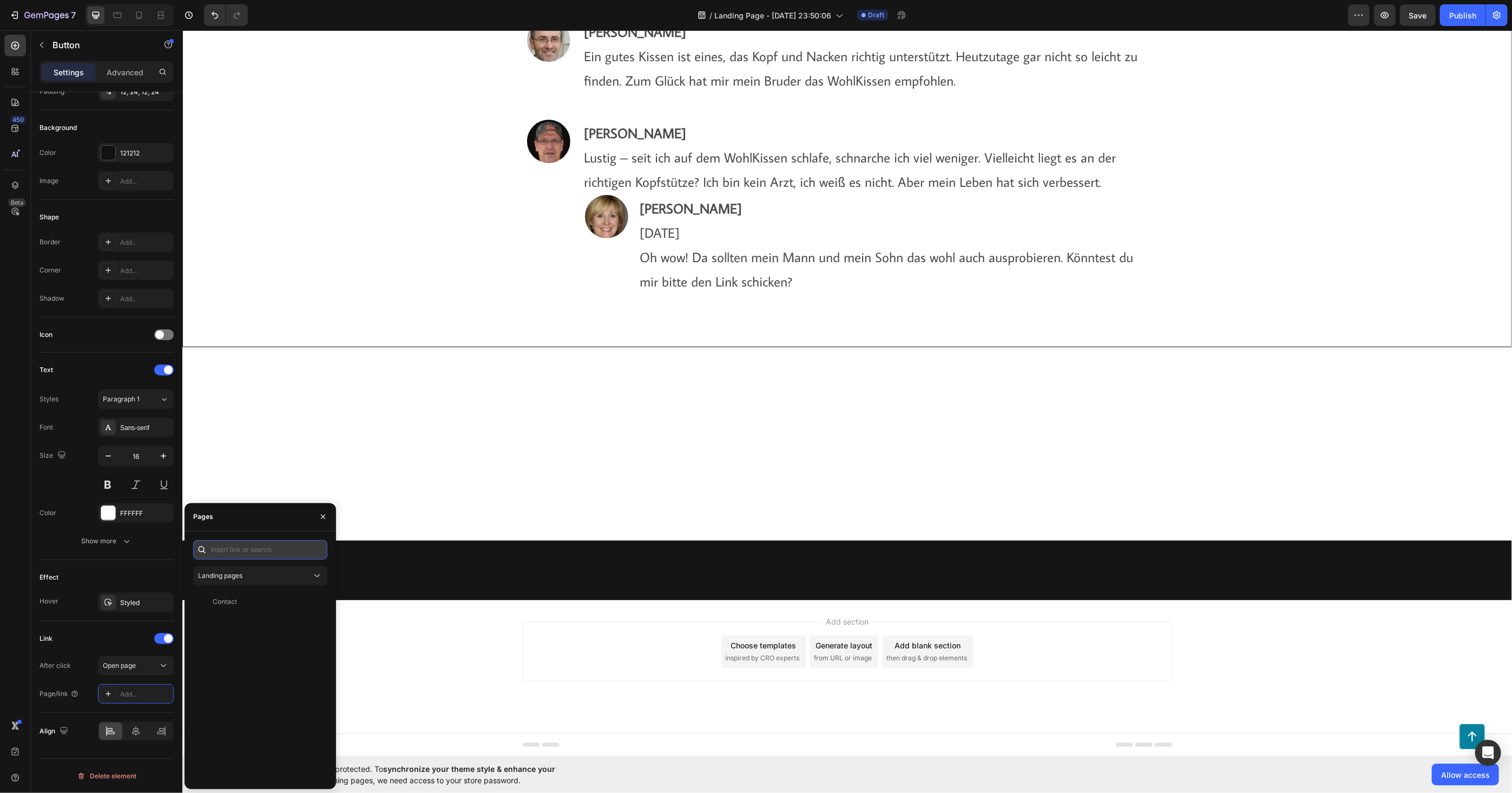
click at [325, 557] on input "text" at bounding box center [261, 549] width 134 height 20
click at [311, 574] on icon at bounding box center [317, 576] width 11 height 11
click at [261, 640] on span "Product pages" at bounding box center [242, 642] width 44 height 10
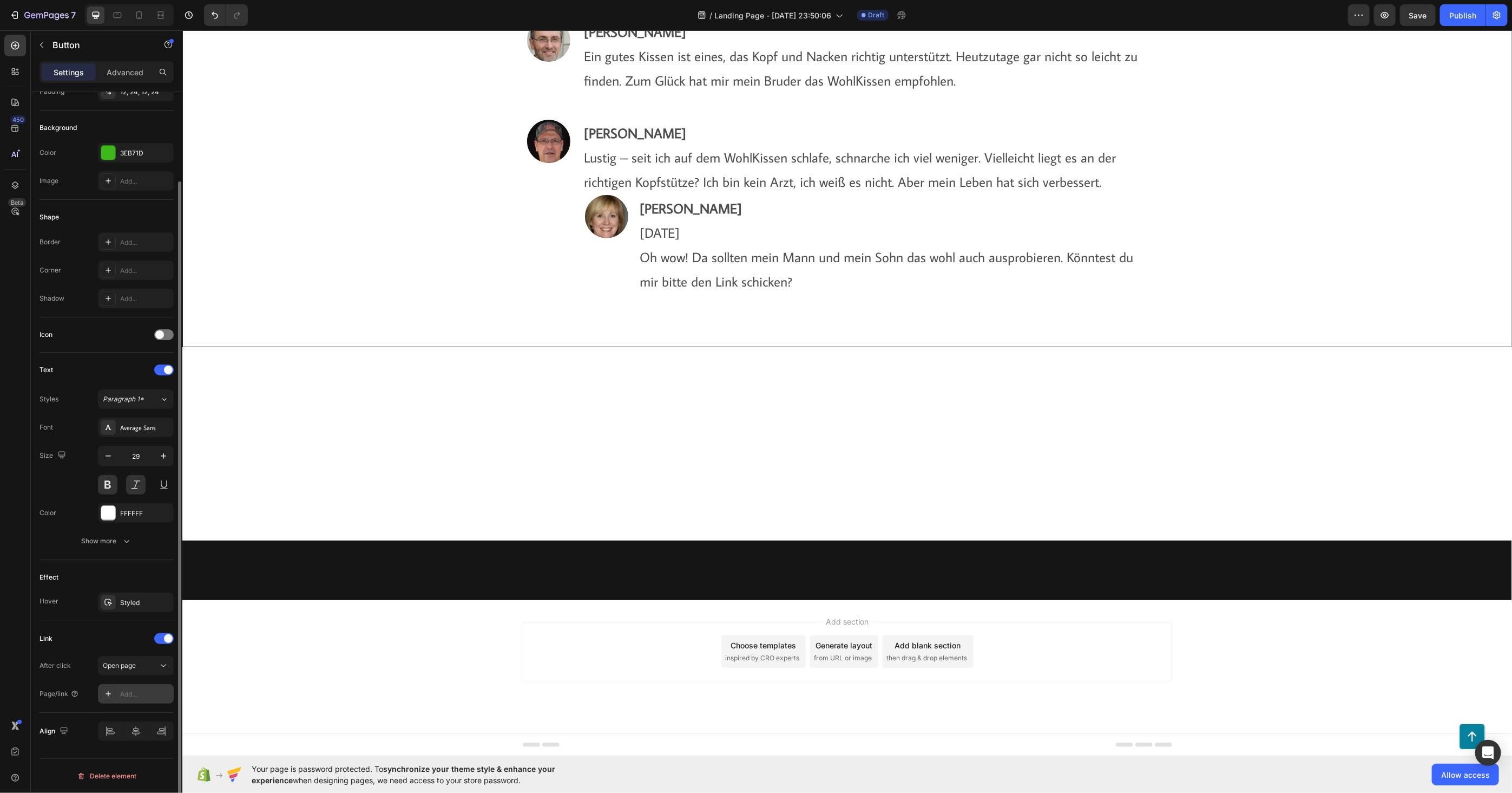
click at [139, 691] on div "Add..." at bounding box center [145, 694] width 51 height 10
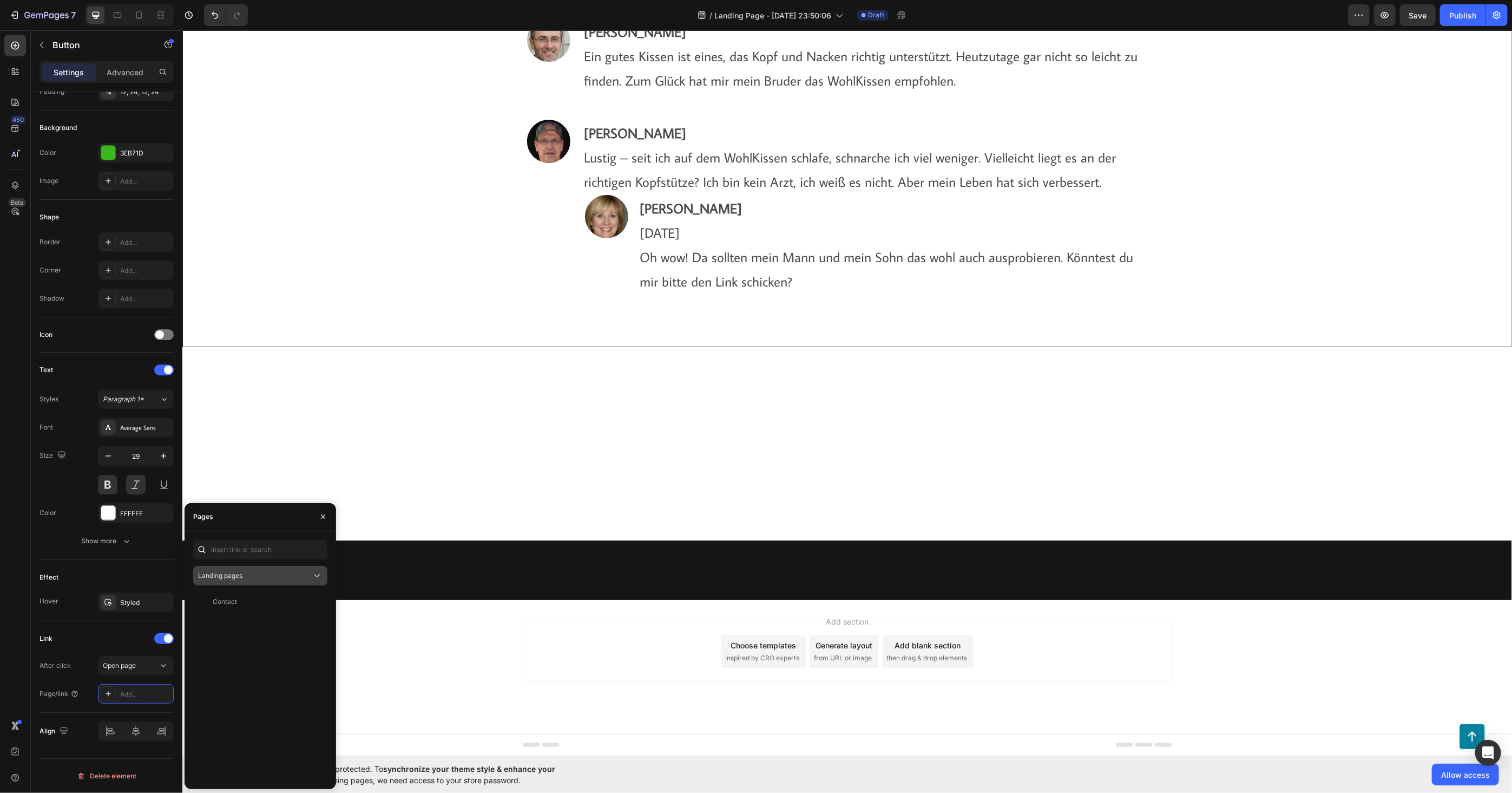
click at [261, 572] on div "Landing pages" at bounding box center [254, 576] width 113 height 10
click at [245, 644] on span "Product pages" at bounding box center [242, 642] width 44 height 10
click at [255, 602] on div "NackenWolke® - WohlKissen" at bounding box center [257, 602] width 88 height 10
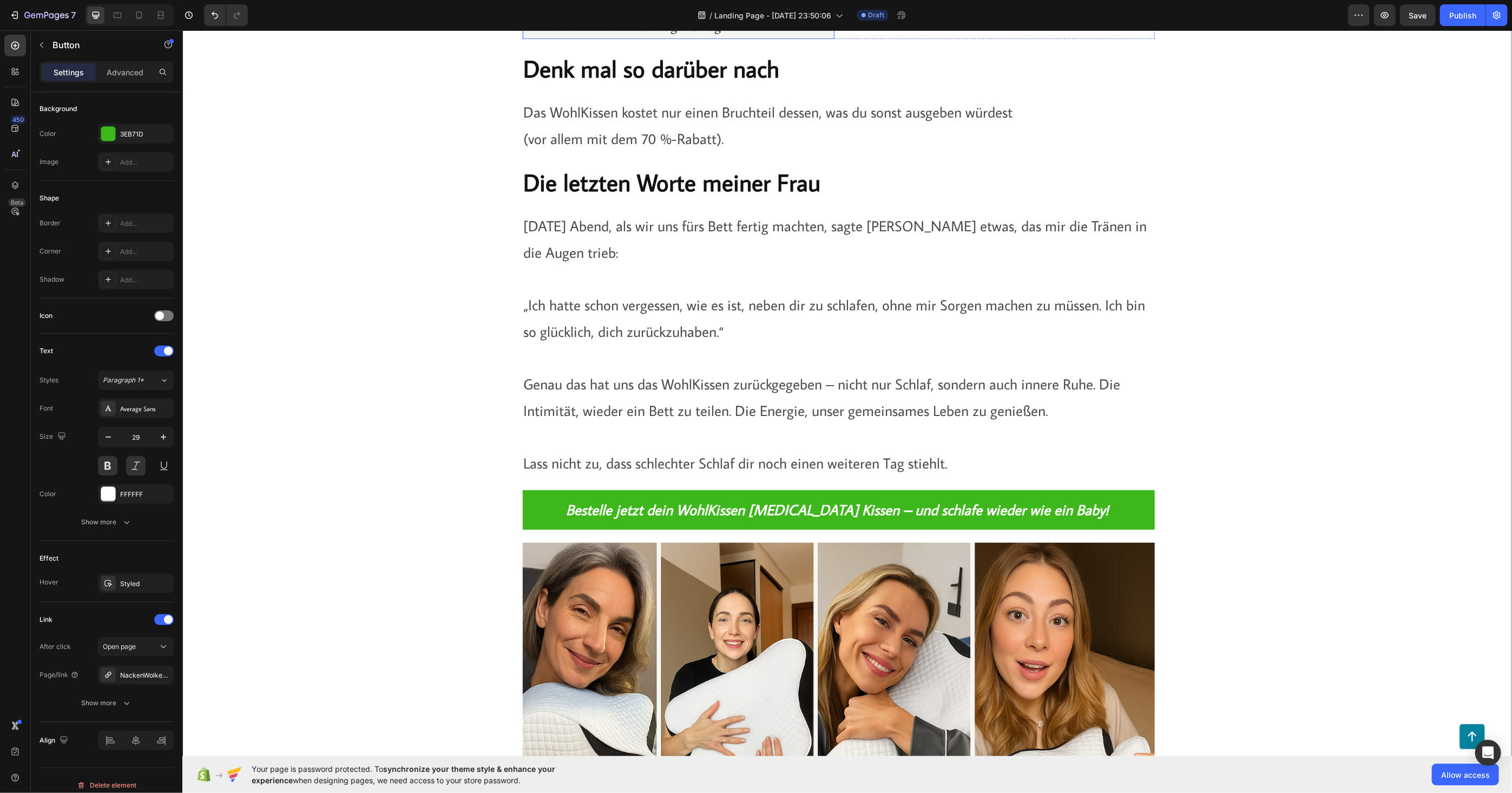
scroll to position [9505, 0]
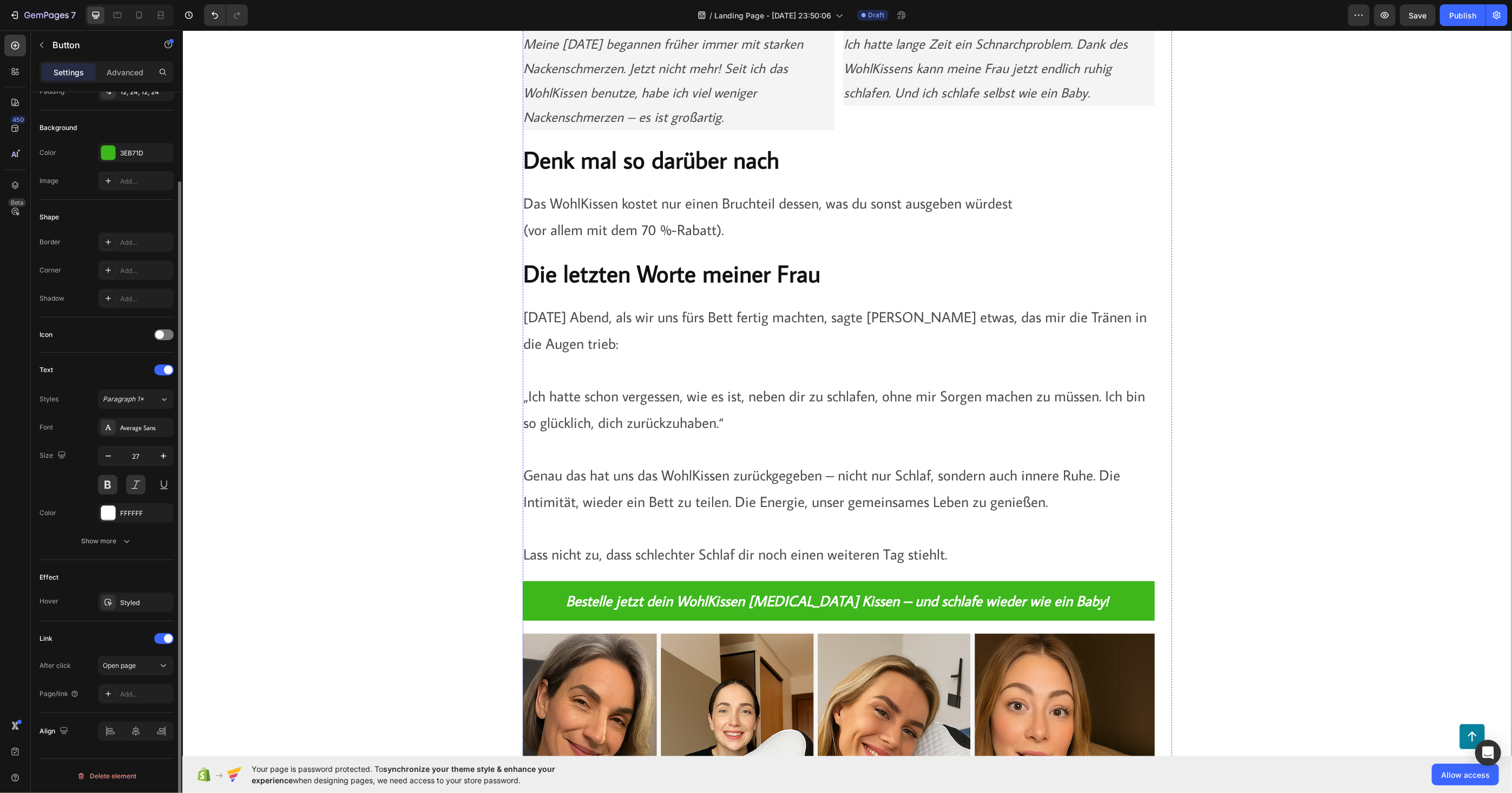
click at [164, 668] on icon at bounding box center [164, 665] width 11 height 11
click at [136, 666] on span "Open page" at bounding box center [119, 665] width 33 height 8
click at [141, 695] on div "Add..." at bounding box center [145, 694] width 51 height 10
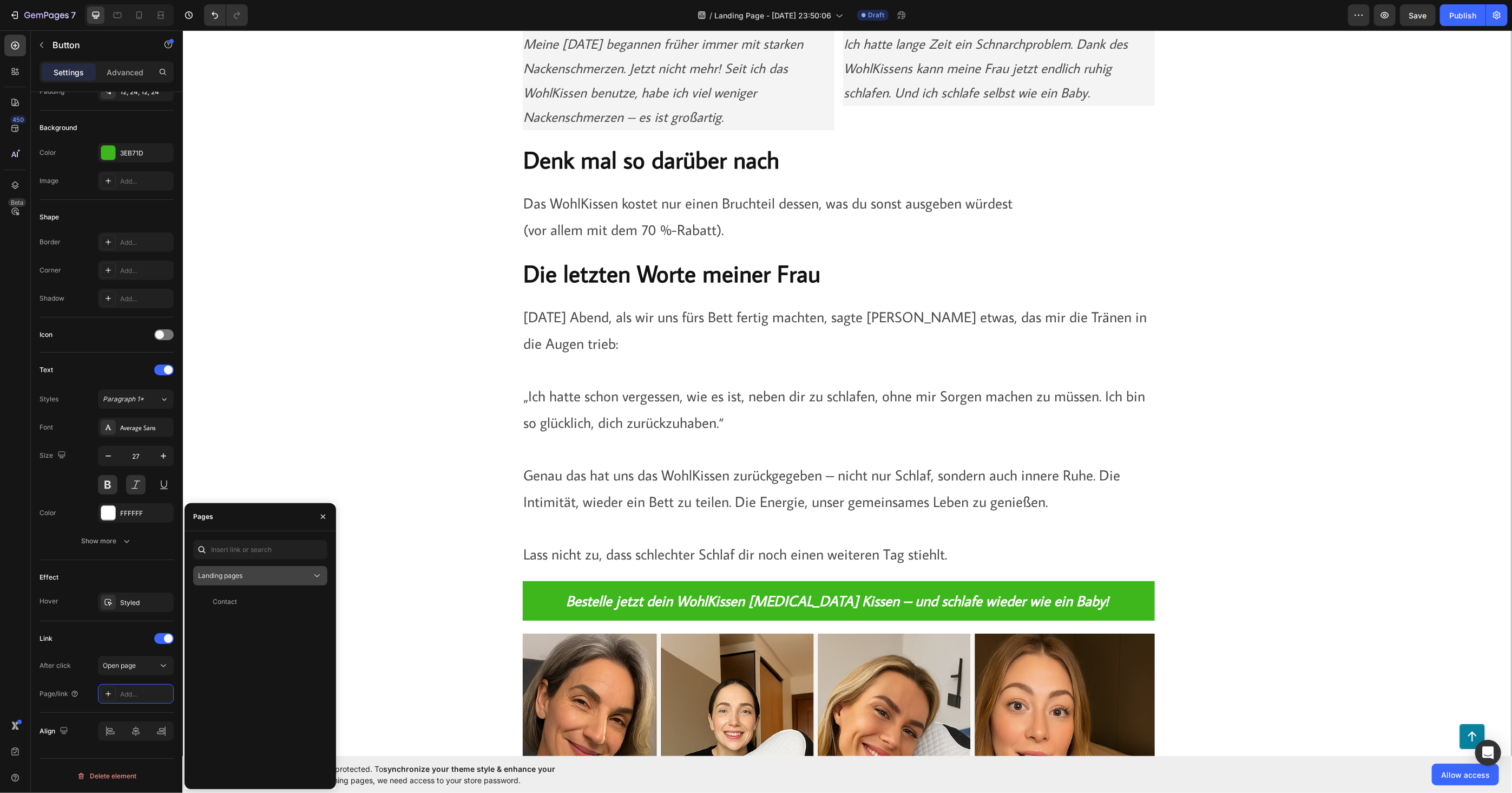
click at [262, 569] on button "Landing pages" at bounding box center [261, 575] width 134 height 20
click at [255, 644] on span "Product pages" at bounding box center [242, 642] width 44 height 10
click at [265, 606] on div "NackenWolke® - WohlKissen" at bounding box center [257, 602] width 88 height 10
click at [356, 464] on div "Image Zeitlich begrenztes Angebot – endet bald Heading Die Nachricht über das W…" at bounding box center [847, 612] width 1307 height 1895
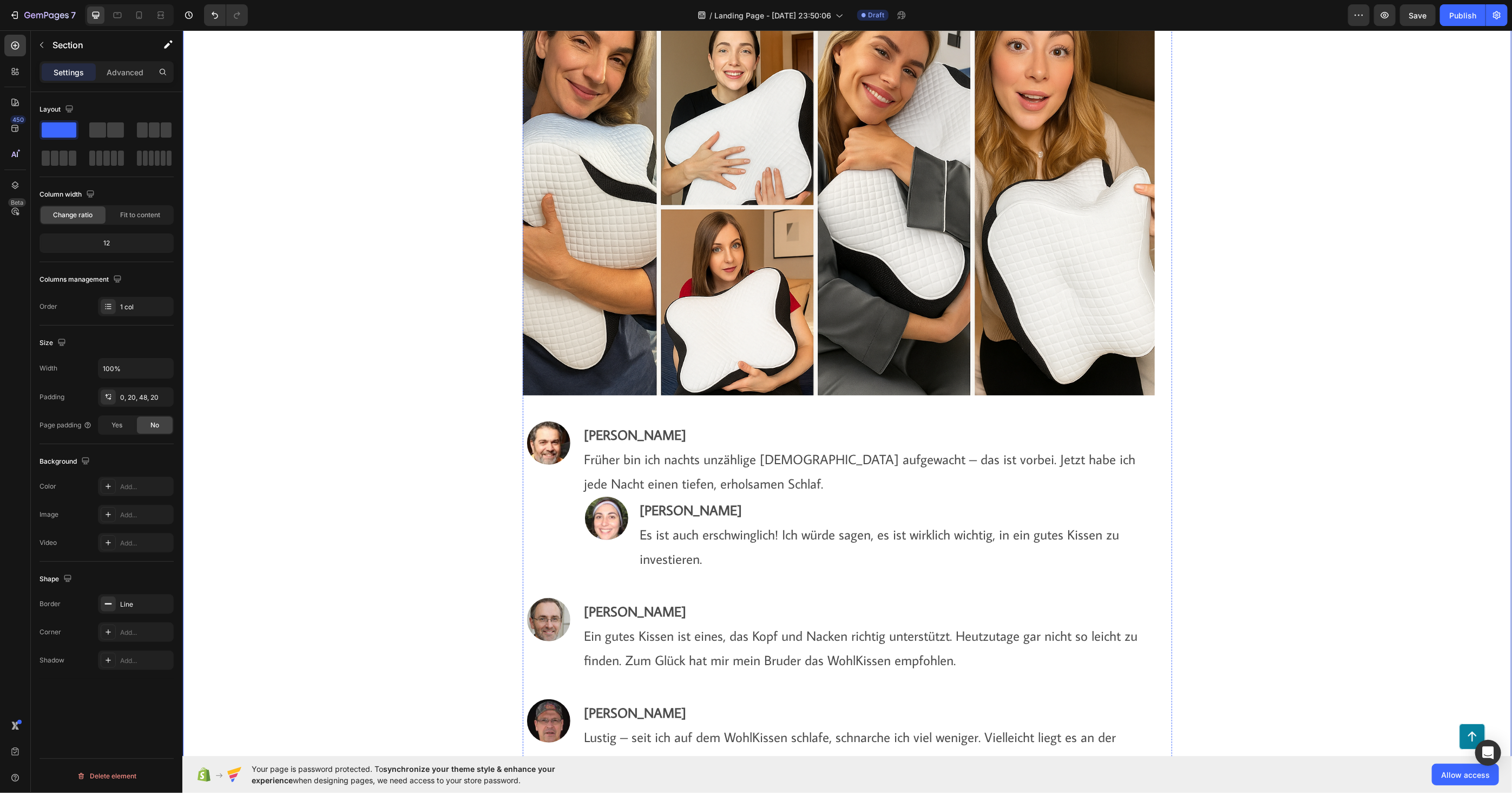
scroll to position [10167, 0]
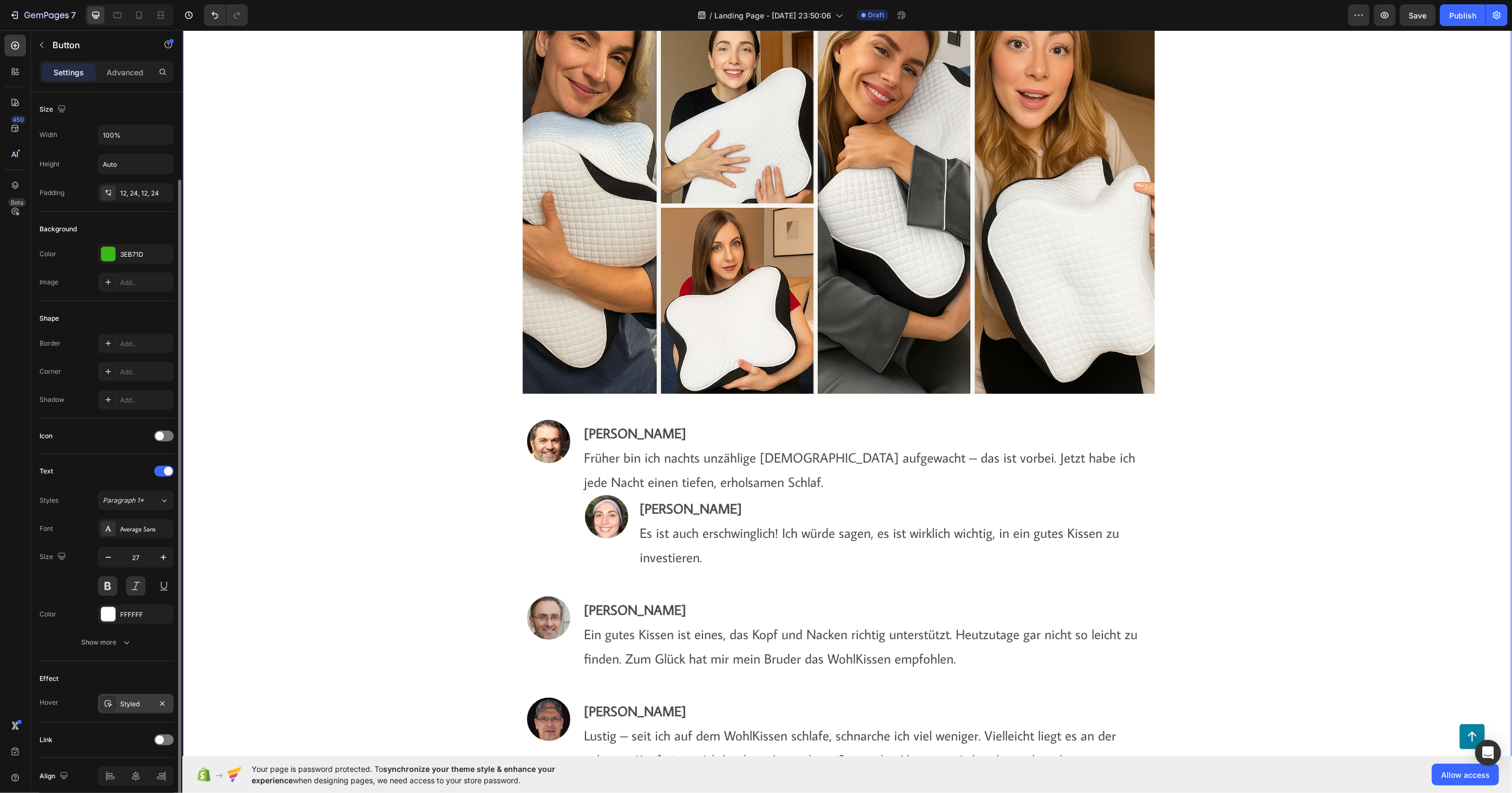
scroll to position [45, 0]
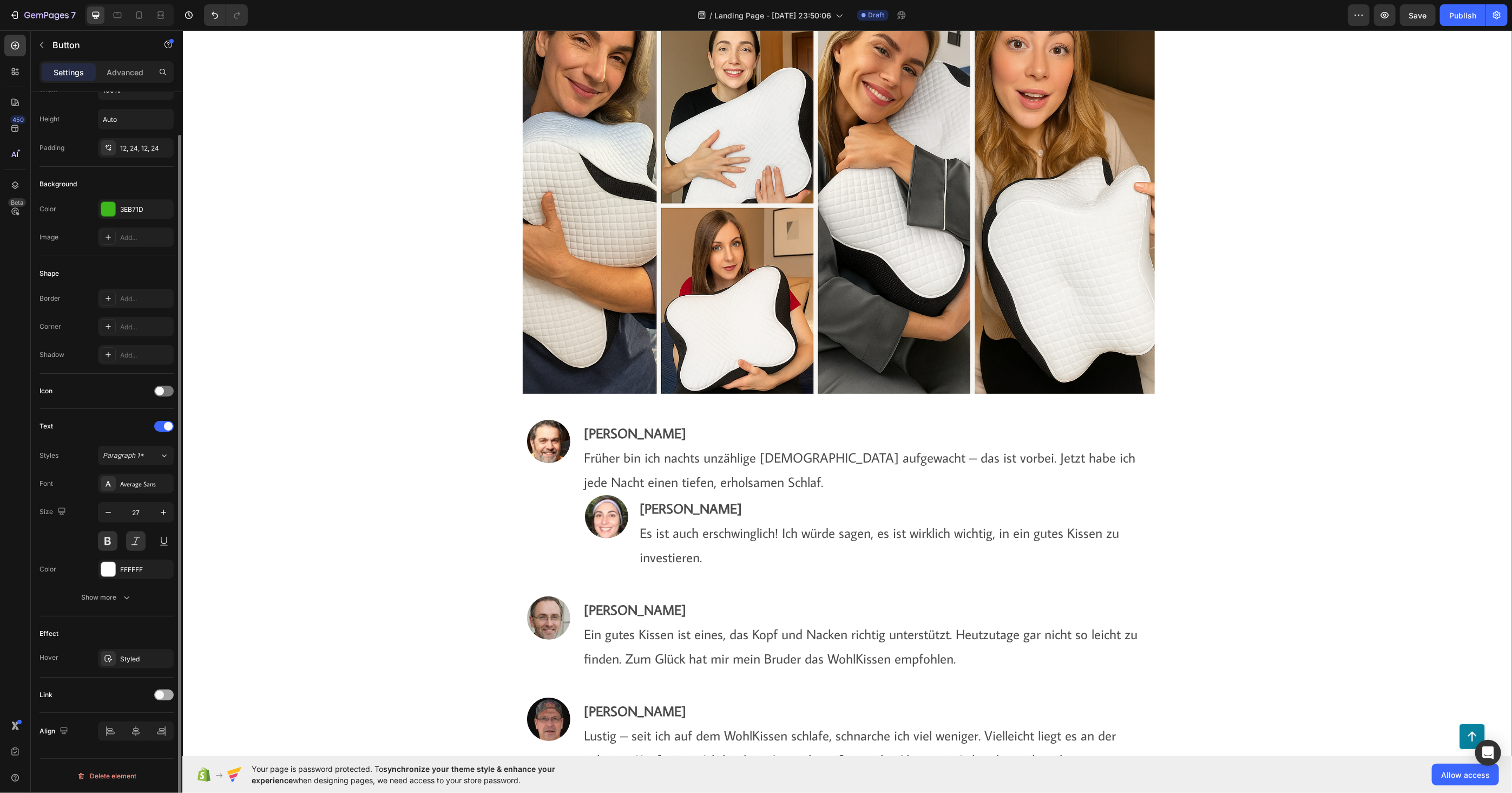
click at [165, 695] on div at bounding box center [164, 695] width 20 height 11
click at [149, 722] on div "Open page" at bounding box center [130, 722] width 55 height 10
click at [132, 742] on div "Add..." at bounding box center [136, 750] width 76 height 20
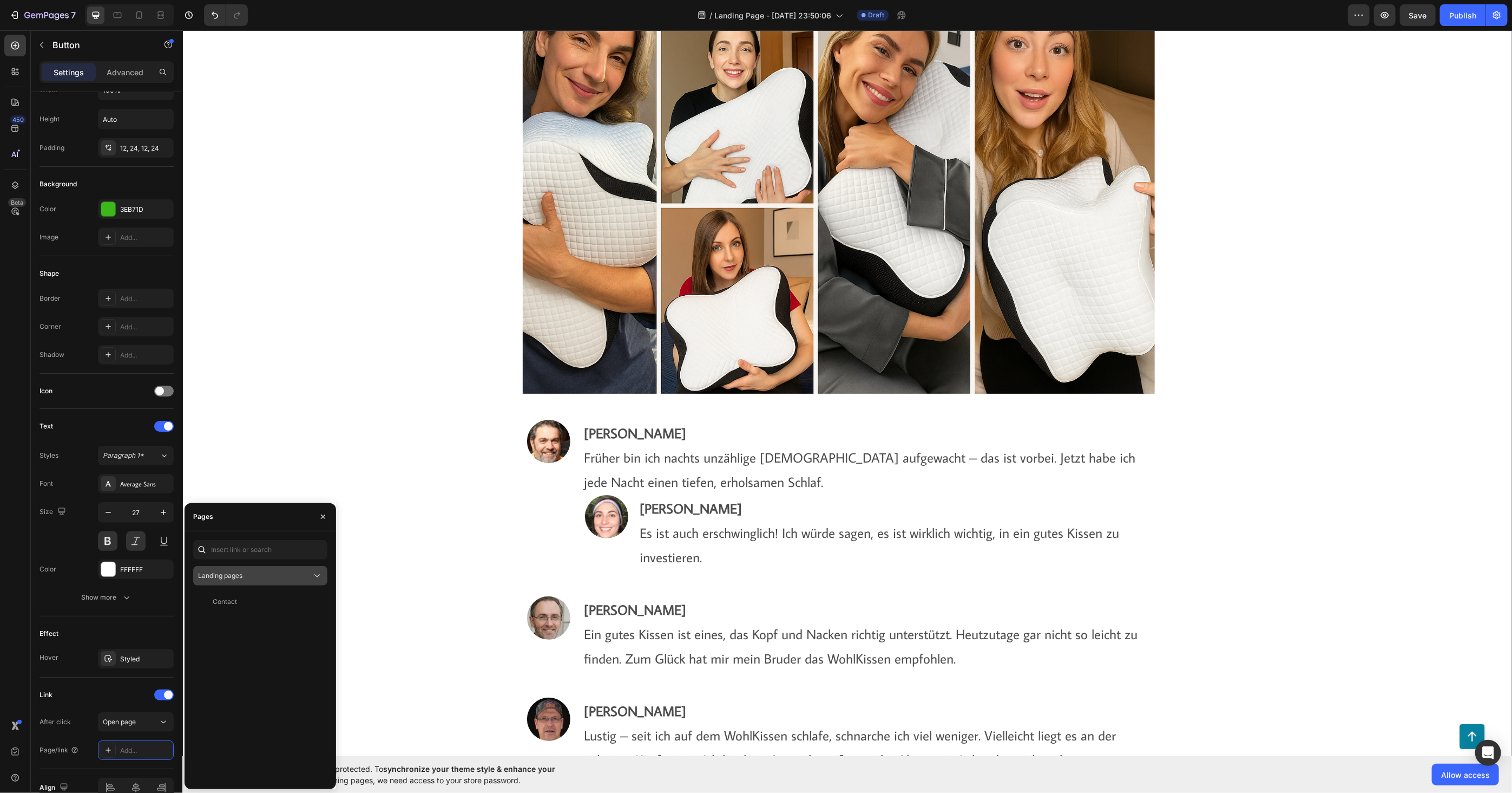
drag, startPoint x: 252, startPoint y: 568, endPoint x: 252, endPoint y: 586, distance: 18.0
click at [252, 569] on button "Landing pages" at bounding box center [261, 575] width 134 height 20
click at [245, 636] on div "Product pages" at bounding box center [260, 643] width 126 height 20
click at [250, 608] on div "NackenWolke® - WohlKissen View" at bounding box center [258, 602] width 130 height 20
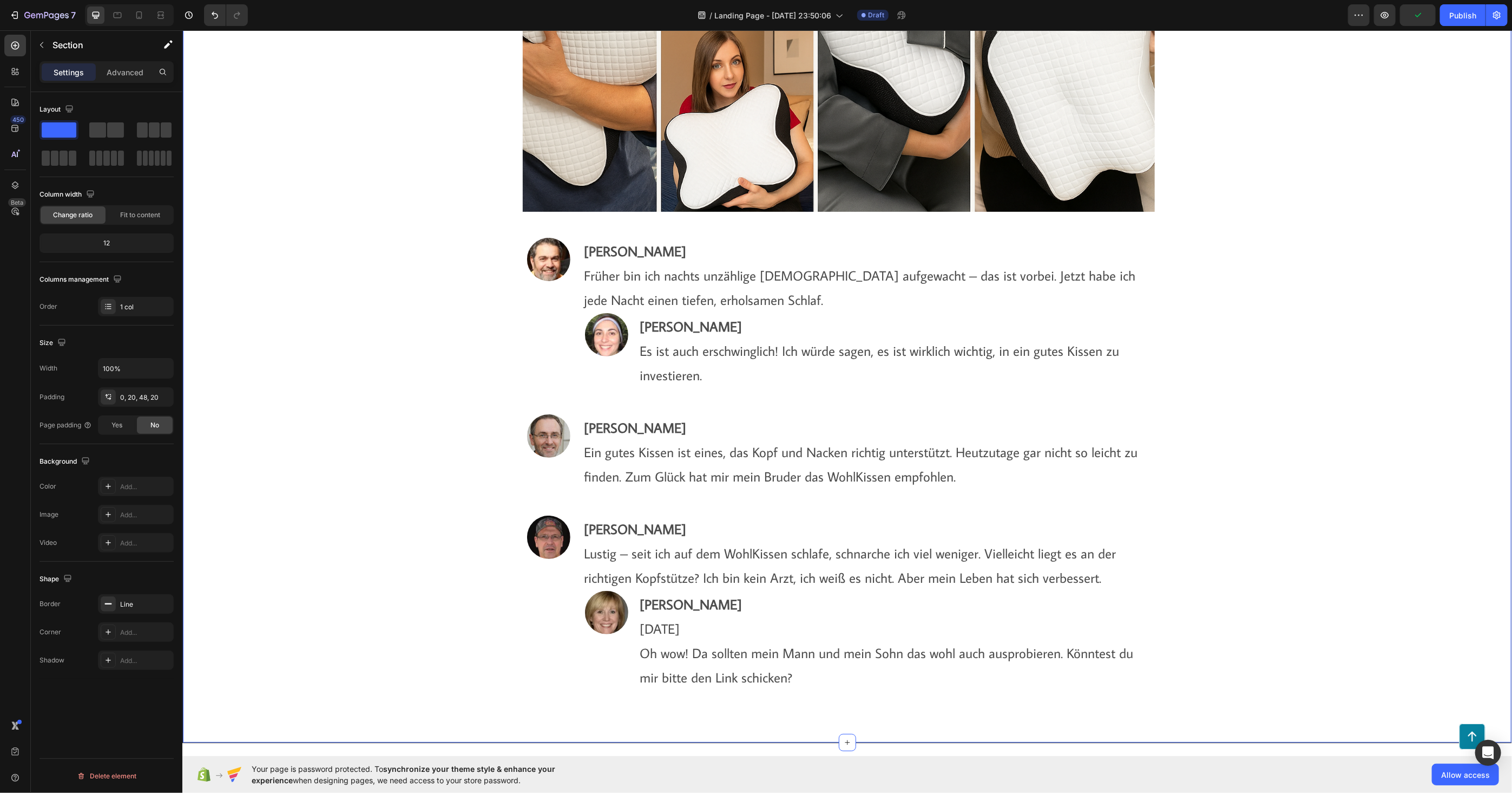
scroll to position [10265, 0]
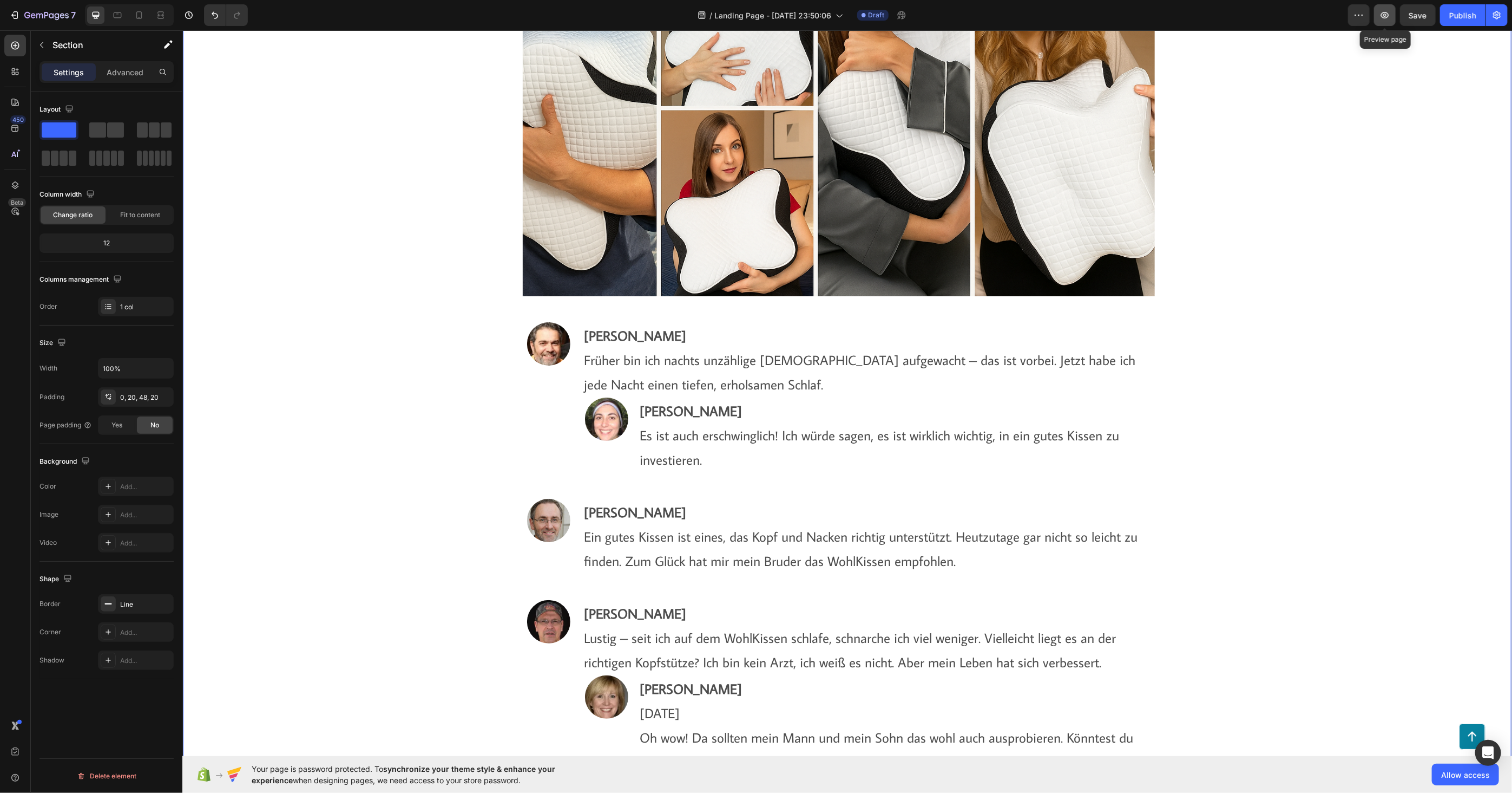
click at [1388, 22] on button "button" at bounding box center [1385, 15] width 22 height 22
click at [18, 13] on icon "button" at bounding box center [16, 15] width 5 height 7
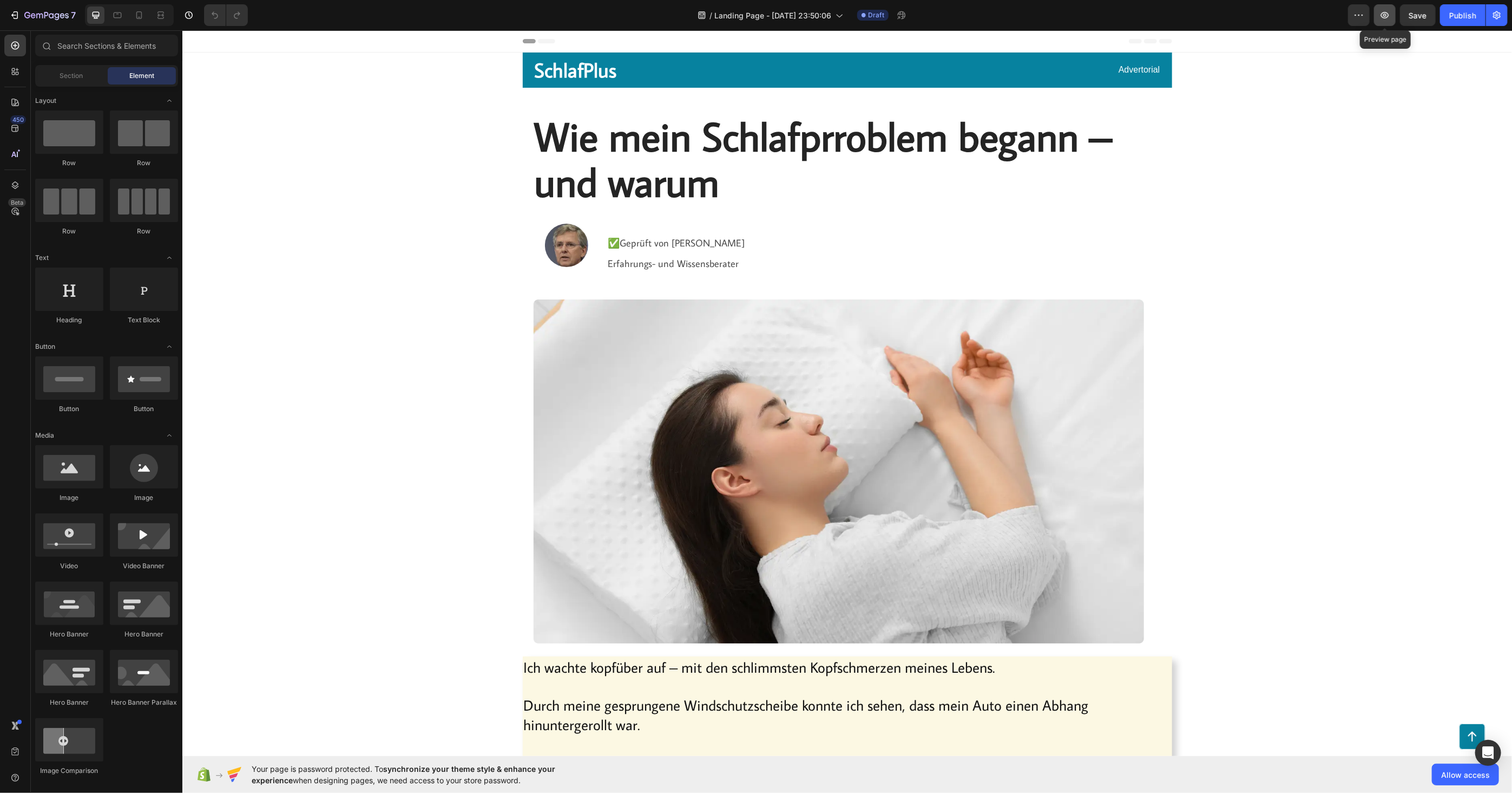
click at [1391, 18] on button "button" at bounding box center [1385, 15] width 22 height 22
click at [1420, 15] on span "Save" at bounding box center [1418, 16] width 18 height 10
click at [642, 173] on span "Wie mein Schlafprroblem begann – und warum" at bounding box center [823, 158] width 578 height 97
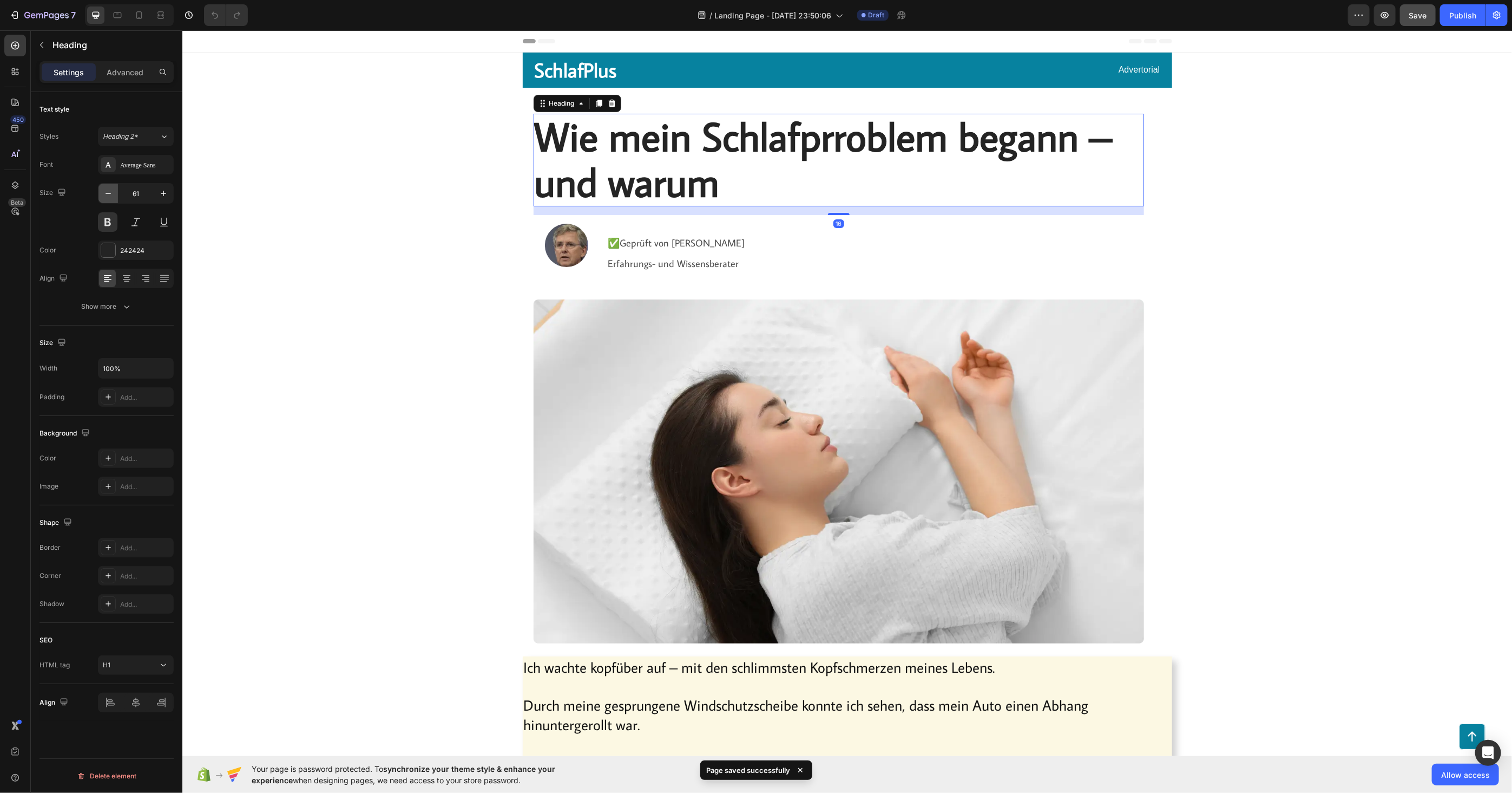
click at [109, 190] on icon "button" at bounding box center [109, 193] width 11 height 11
click at [109, 191] on icon "button" at bounding box center [109, 193] width 11 height 11
click at [109, 191] on icon "button" at bounding box center [109, 193] width 11 height 11
click at [109, 192] on icon "button" at bounding box center [109, 193] width 11 height 11
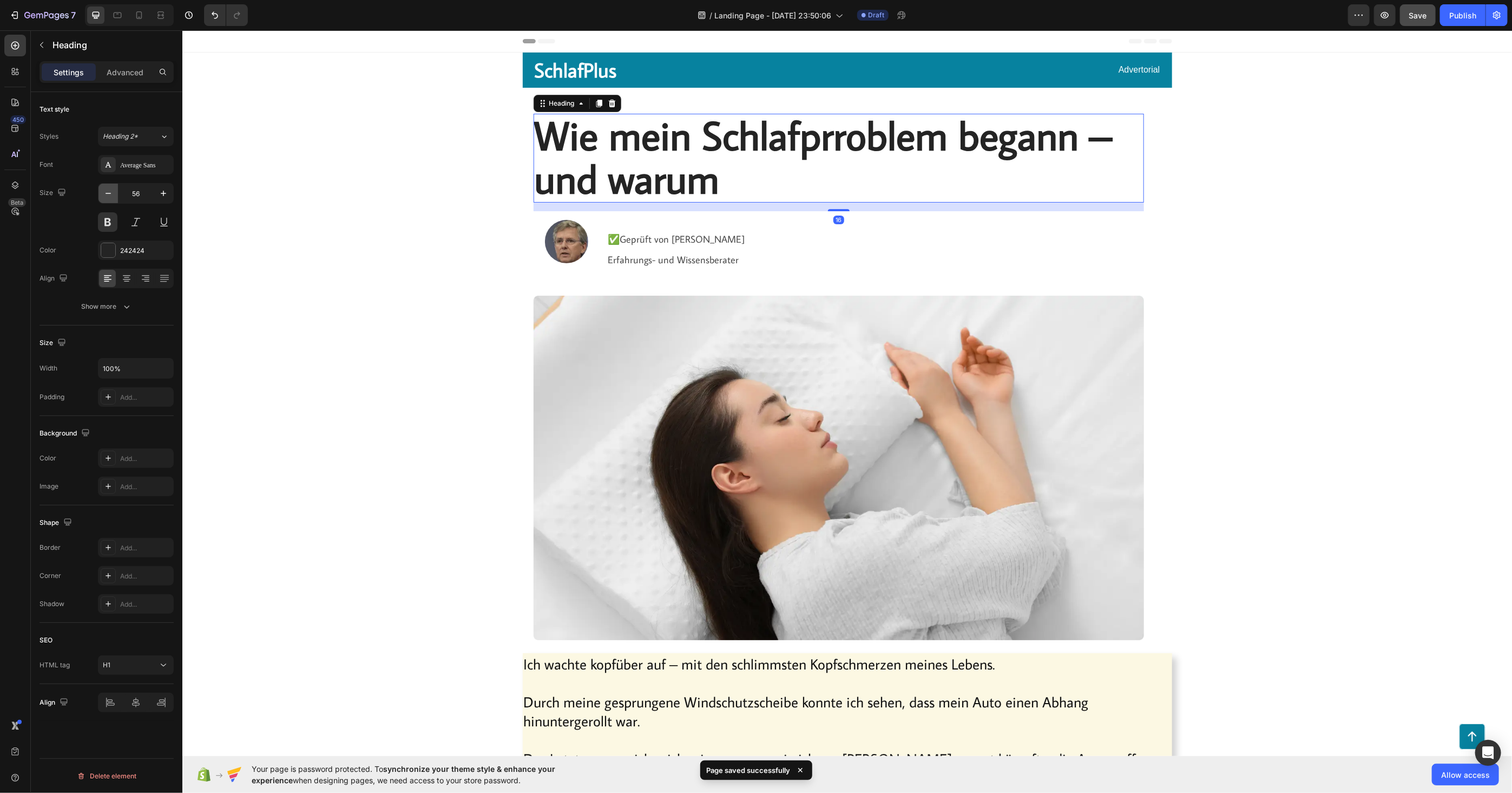
click at [110, 192] on icon "button" at bounding box center [109, 193] width 11 height 11
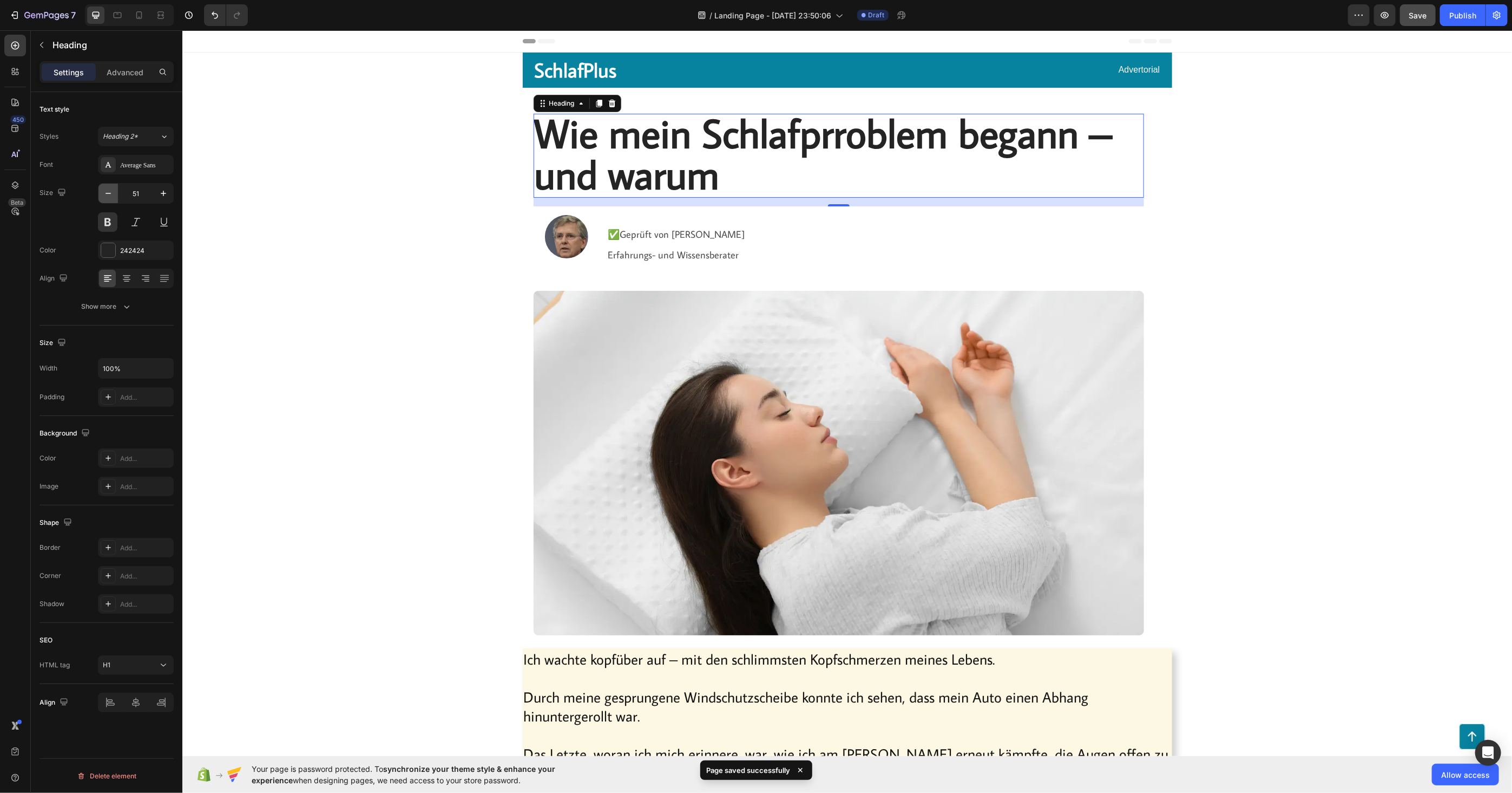
click at [109, 191] on icon "button" at bounding box center [109, 193] width 11 height 11
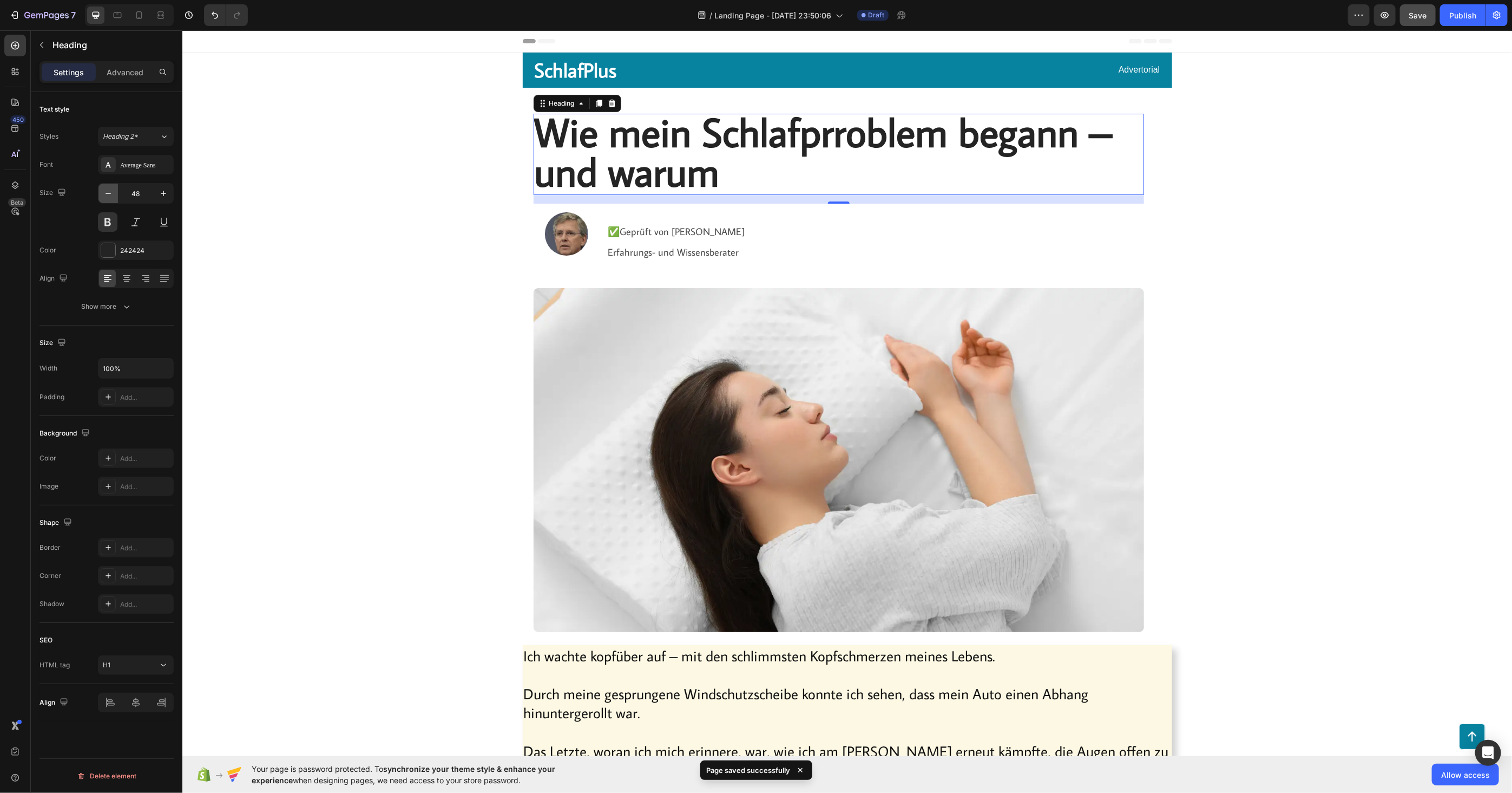
click at [109, 191] on icon "button" at bounding box center [109, 193] width 11 height 11
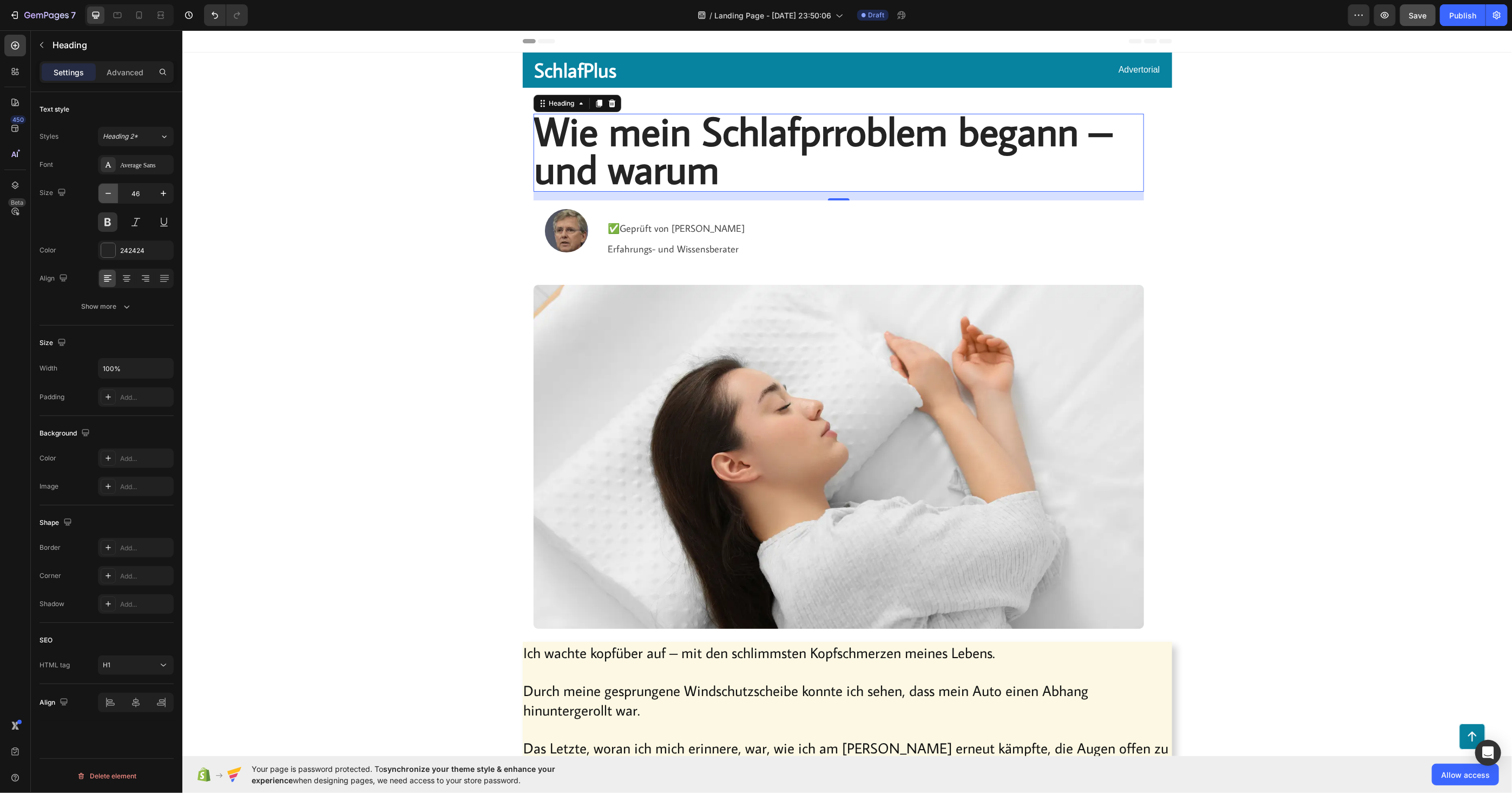
click at [109, 191] on icon "button" at bounding box center [109, 193] width 11 height 11
type input "44"
click at [686, 250] on span "Erfahrungs- und Wissensberater" at bounding box center [673, 246] width 131 height 12
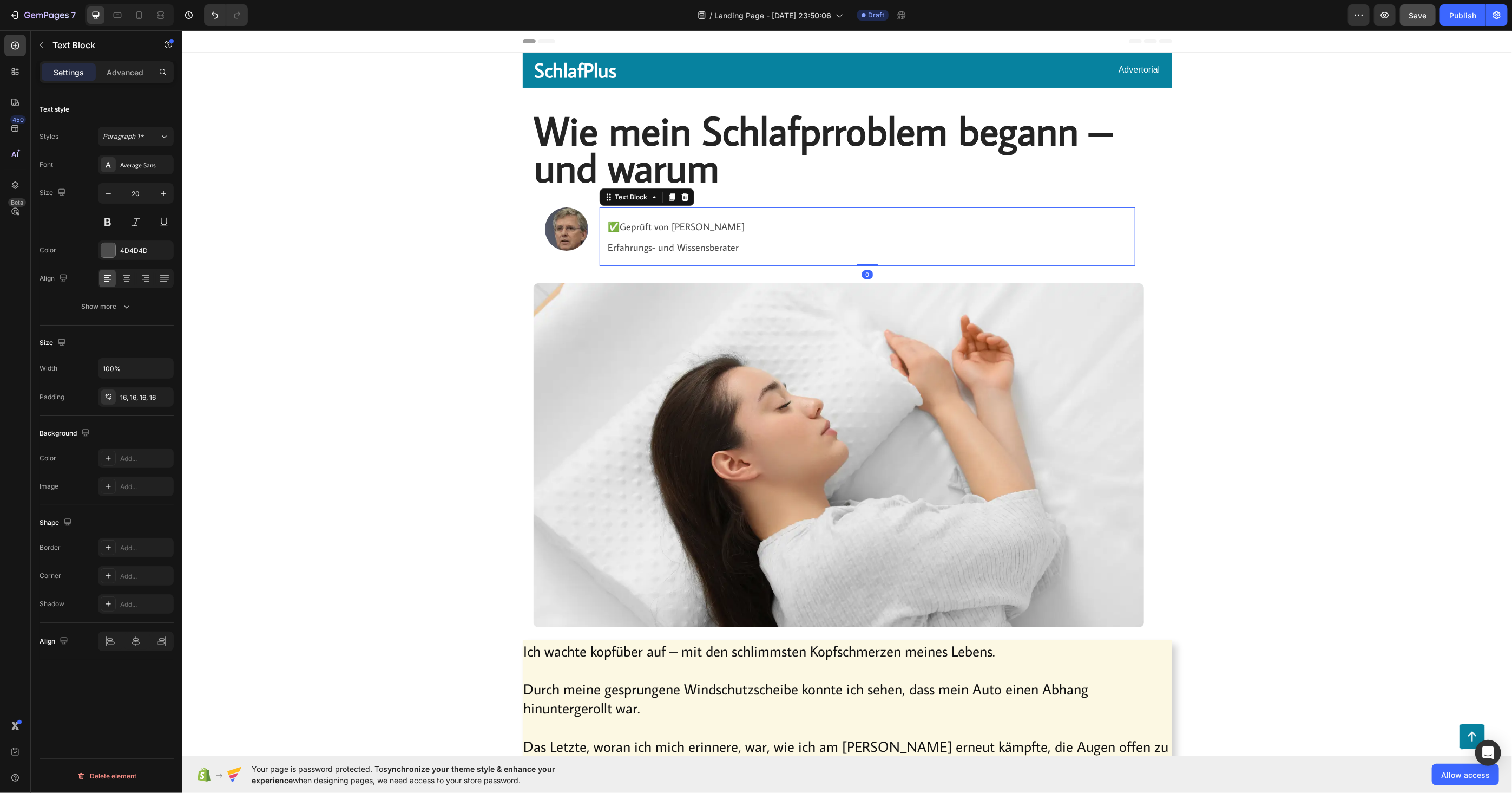
click at [645, 244] on span "Erfahrungs- und Wissensberater" at bounding box center [673, 246] width 131 height 12
drag, startPoint x: 733, startPoint y: 246, endPoint x: 593, endPoint y: 228, distance: 141.2
click at [593, 228] on div "Image ✅Geprüft von Hans M. Erfahrungs- und Wissensberater Text Block 0 Row" at bounding box center [838, 236] width 593 height 58
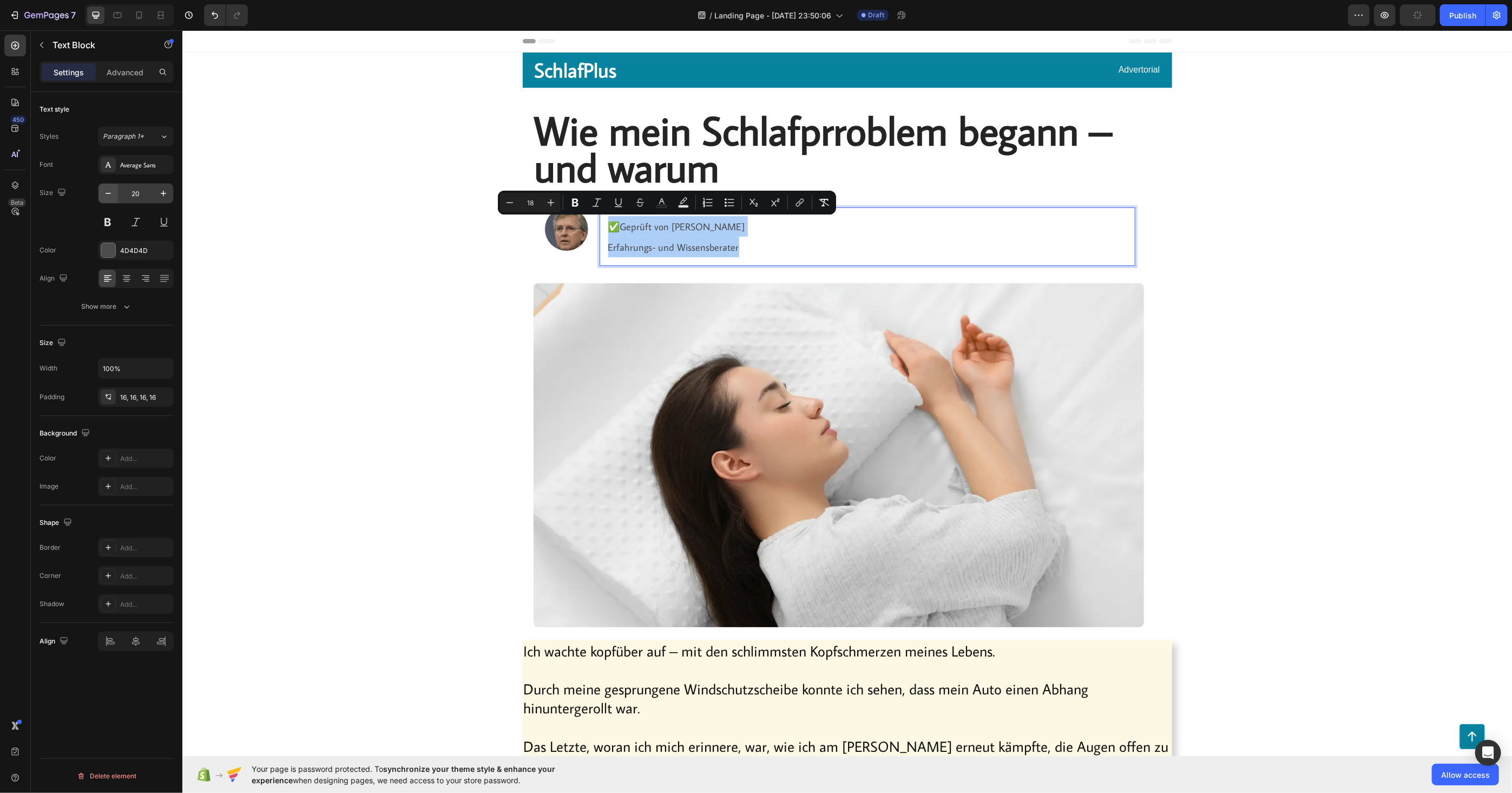
click at [114, 191] on button "button" at bounding box center [108, 193] width 20 height 20
click at [107, 191] on icon "button" at bounding box center [109, 193] width 11 height 11
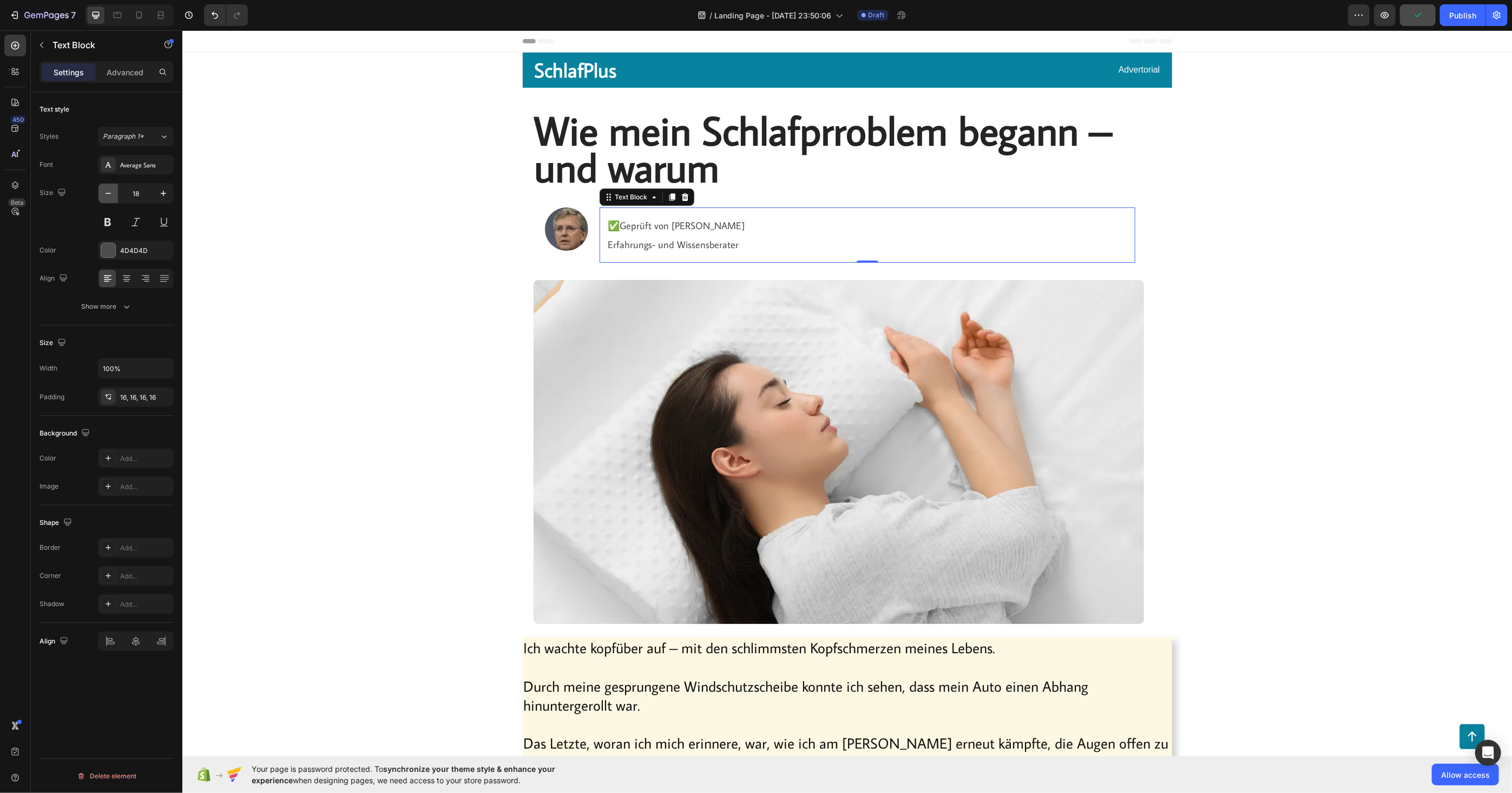
click at [107, 191] on icon "button" at bounding box center [109, 193] width 11 height 11
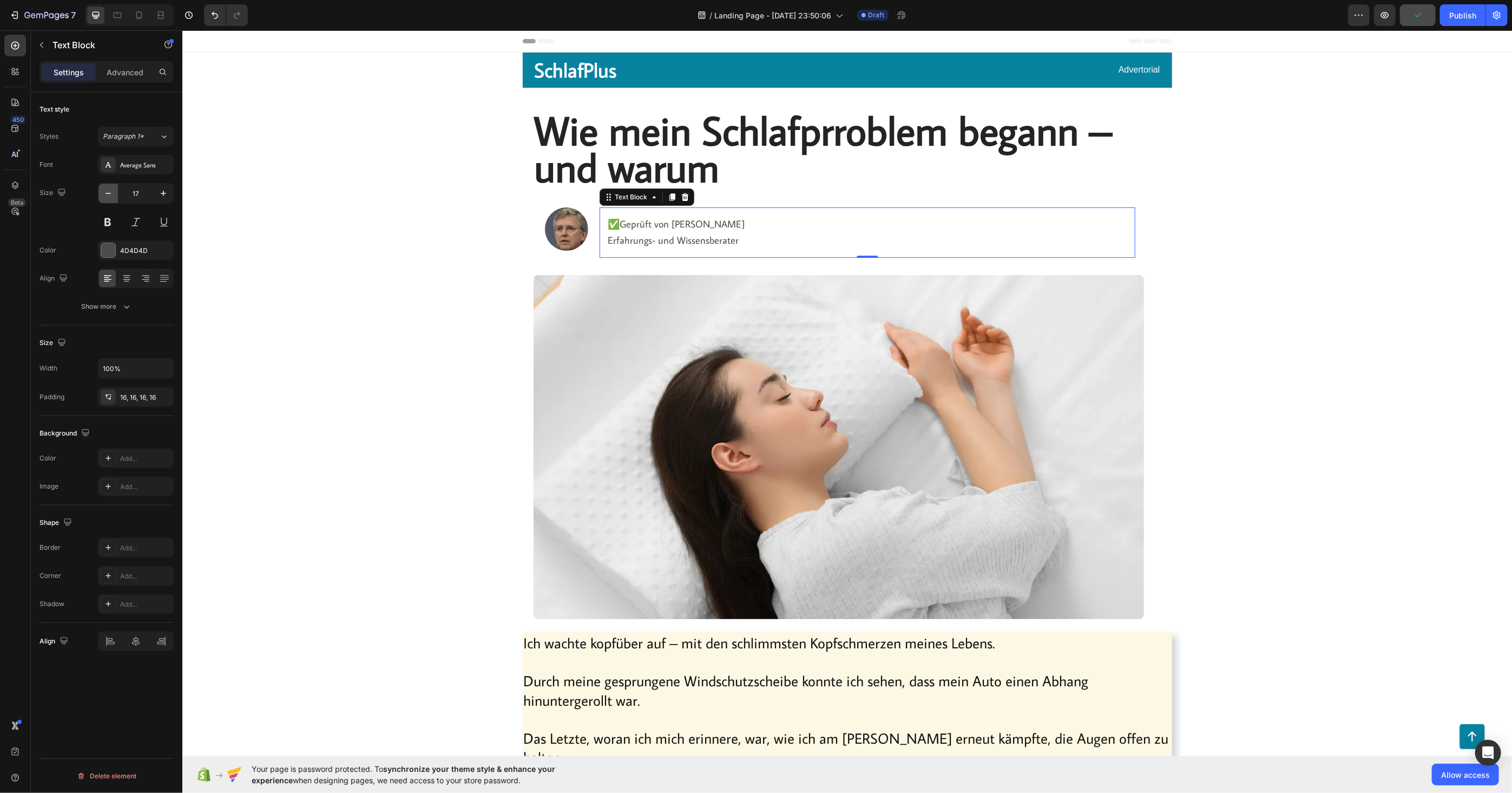
click at [109, 191] on icon "button" at bounding box center [109, 193] width 11 height 11
click at [109, 192] on icon "button" at bounding box center [109, 193] width 11 height 11
click at [109, 193] on icon "button" at bounding box center [109, 193] width 11 height 11
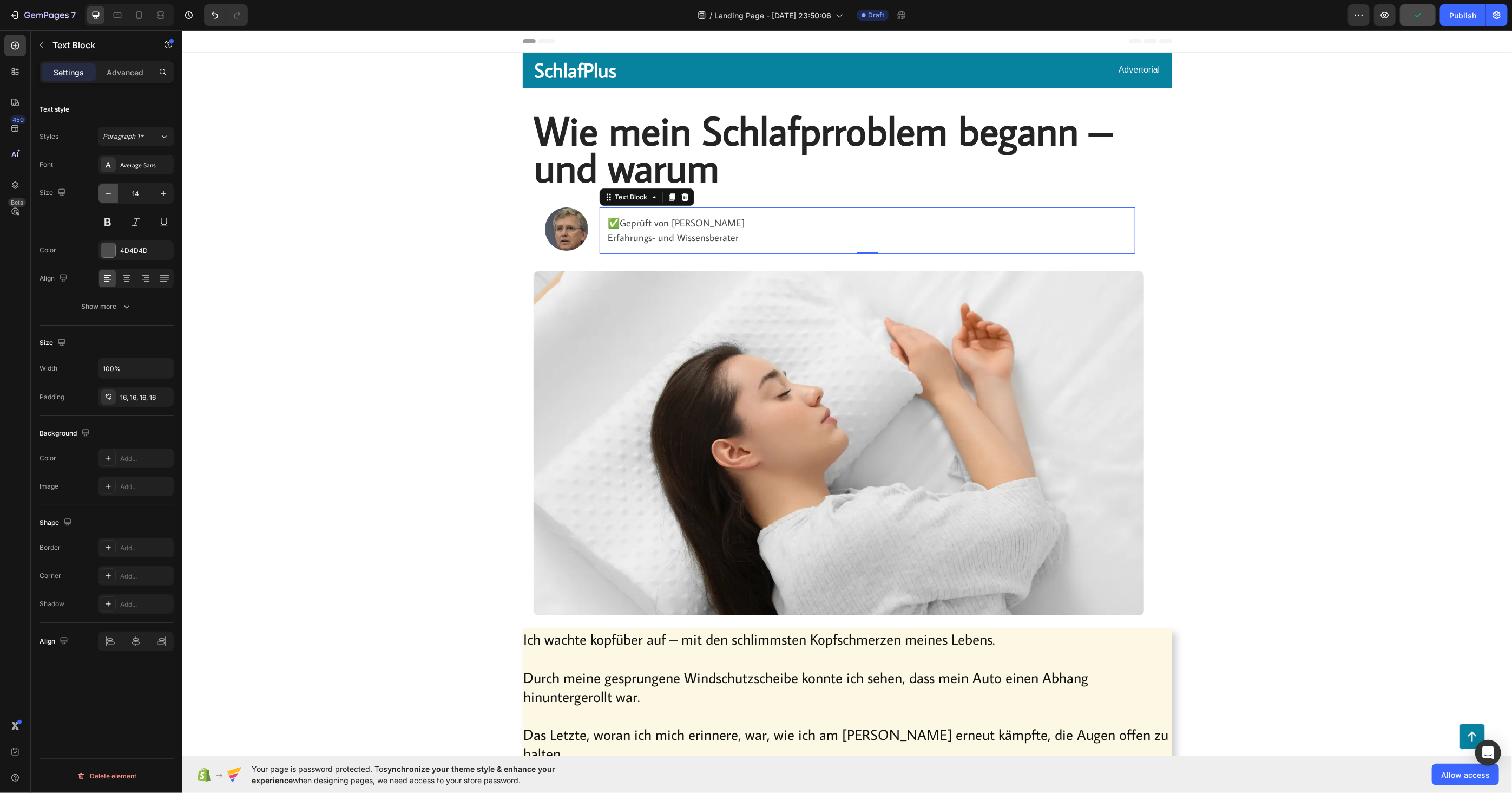
click at [109, 193] on icon "button" at bounding box center [109, 193] width 5 height 1
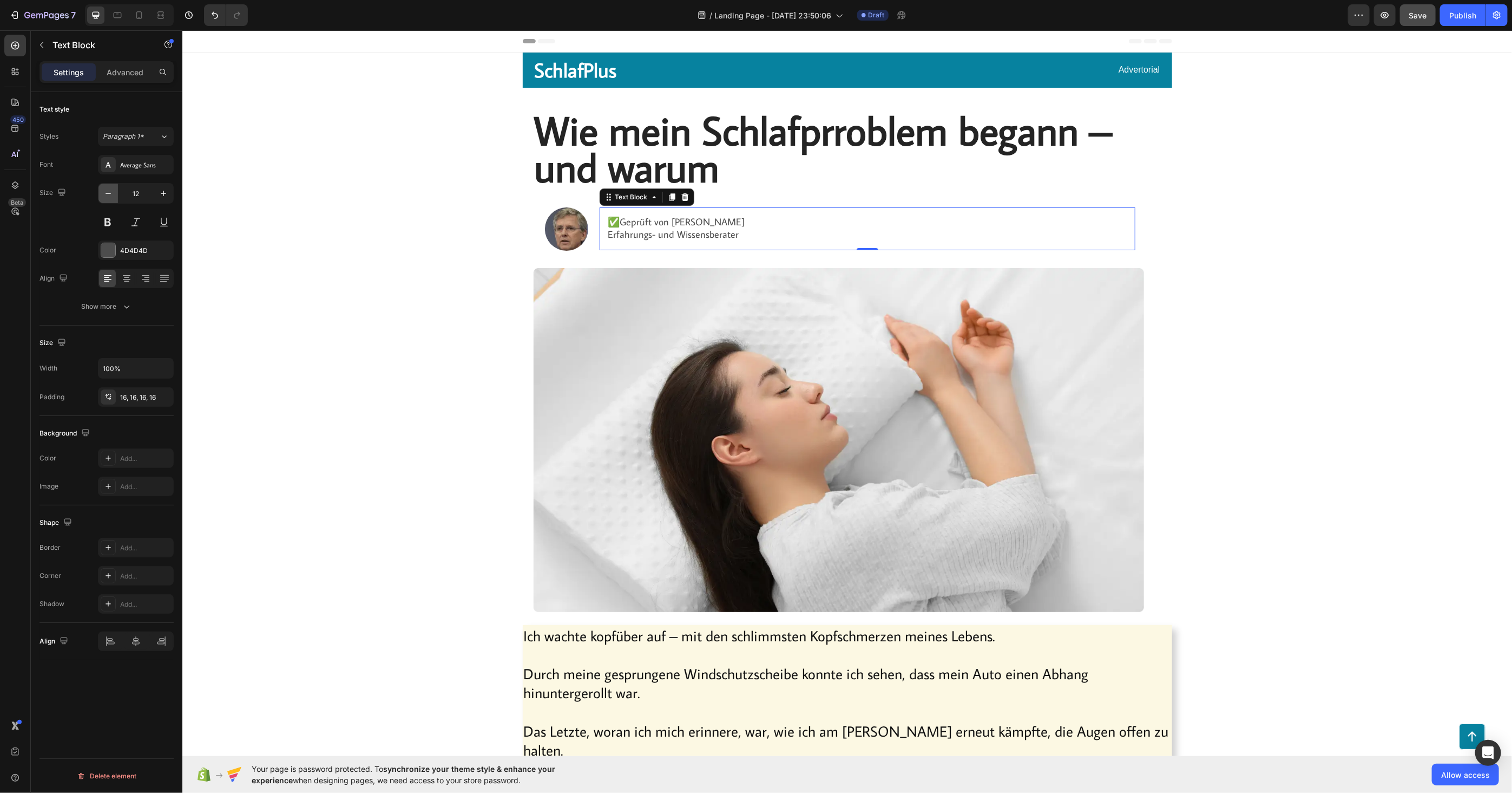
click at [109, 193] on icon "button" at bounding box center [109, 193] width 5 height 1
click at [109, 194] on icon "button" at bounding box center [109, 193] width 11 height 11
type input "8"
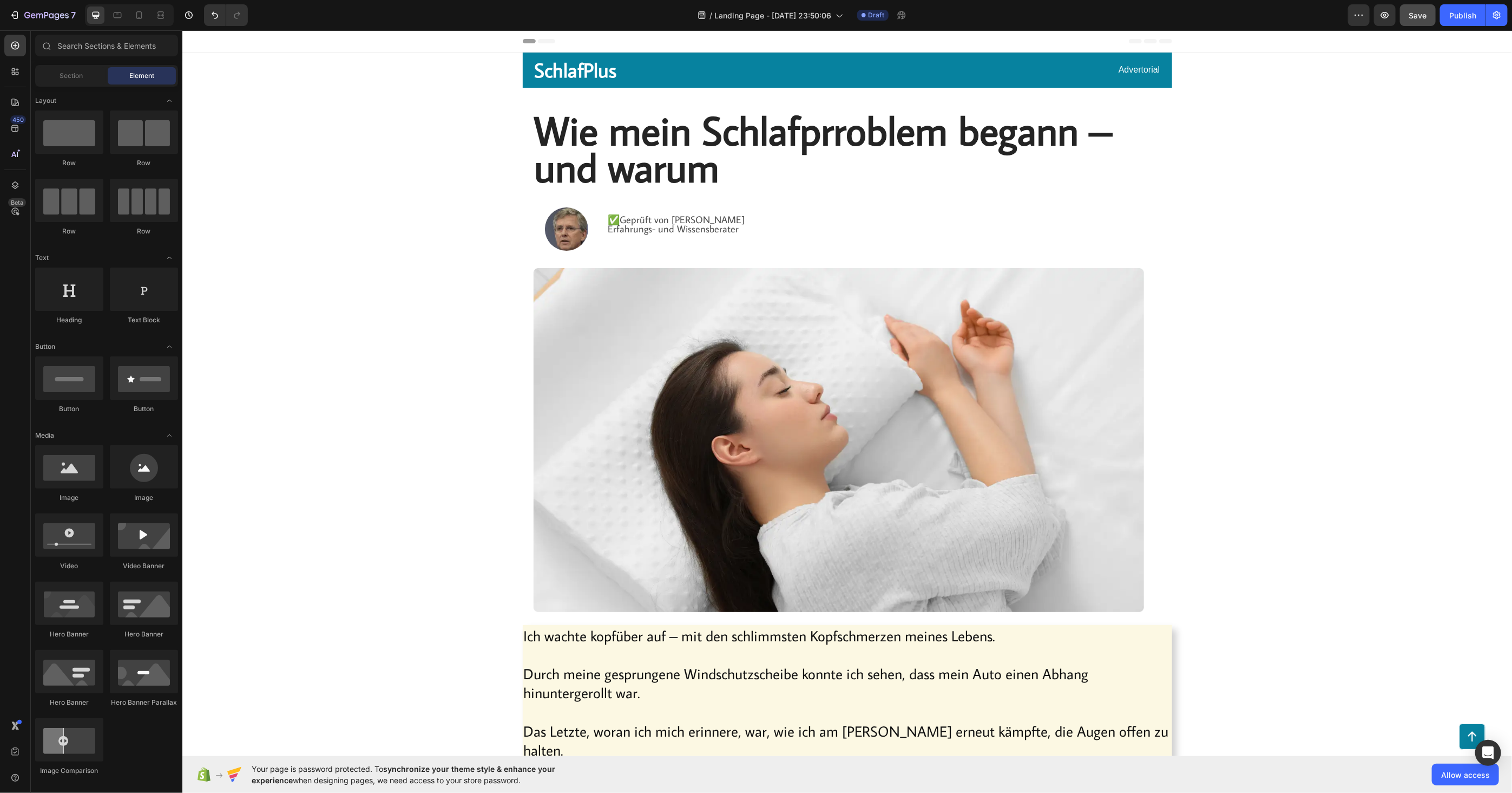
click at [637, 234] on span "Erfahrungs- und Wissensberater" at bounding box center [673, 228] width 131 height 12
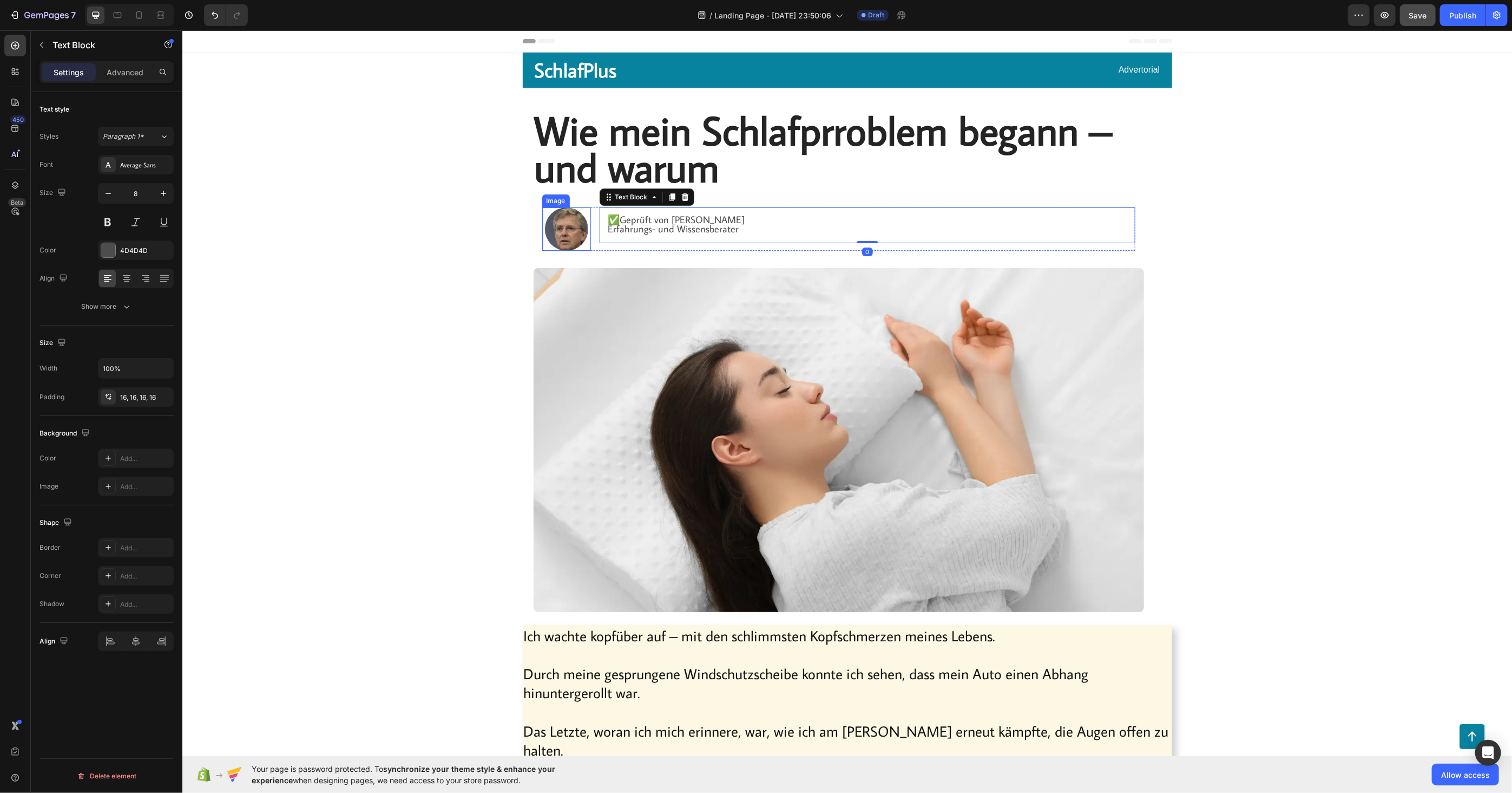
click at [569, 237] on img at bounding box center [566, 229] width 43 height 43
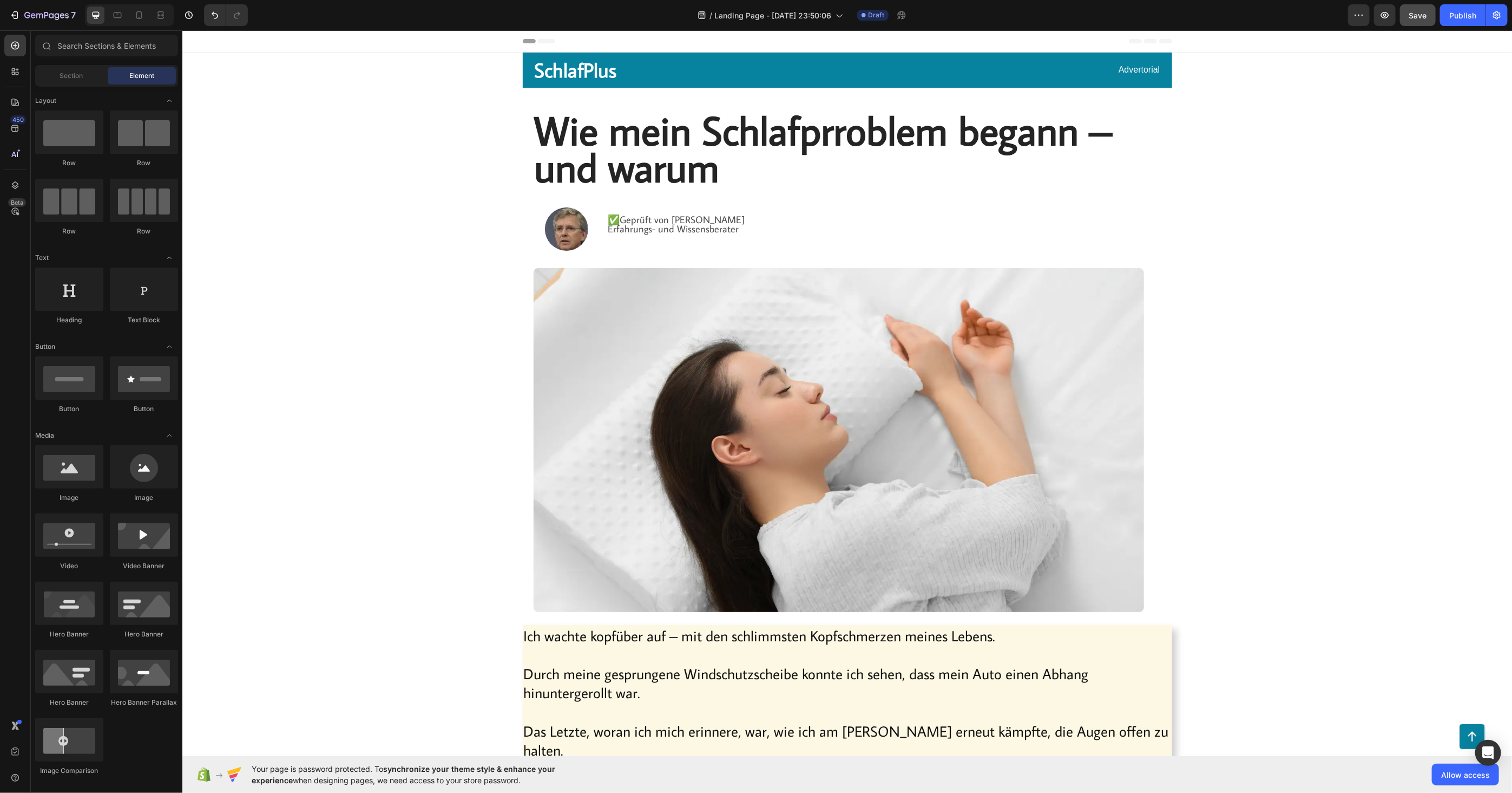
click at [1410, 16] on span "Save" at bounding box center [1418, 16] width 18 height 10
click at [7, 11] on button "7" at bounding box center [42, 15] width 76 height 22
